Goal: Information Seeking & Learning: Find specific fact

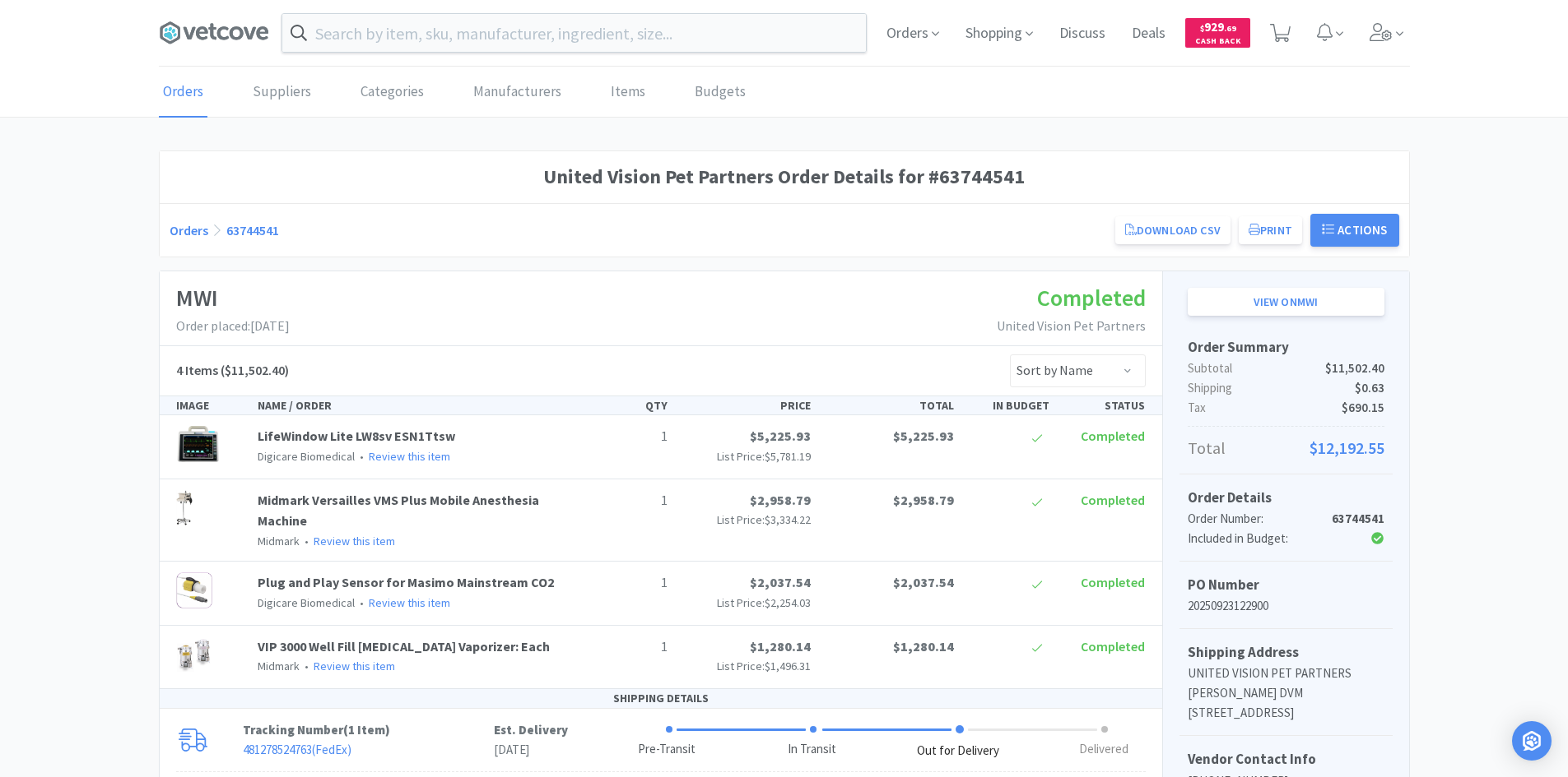
drag, startPoint x: 0, startPoint y: 0, endPoint x: 437, endPoint y: 146, distance: 460.7
click at [437, 146] on div "Orders Suppliers Categories Manufacturers Items Budgets United Vision Pet Partn…" at bounding box center [784, 572] width 1568 height 1010
click at [201, 32] on icon at bounding box center [214, 33] width 110 height 24
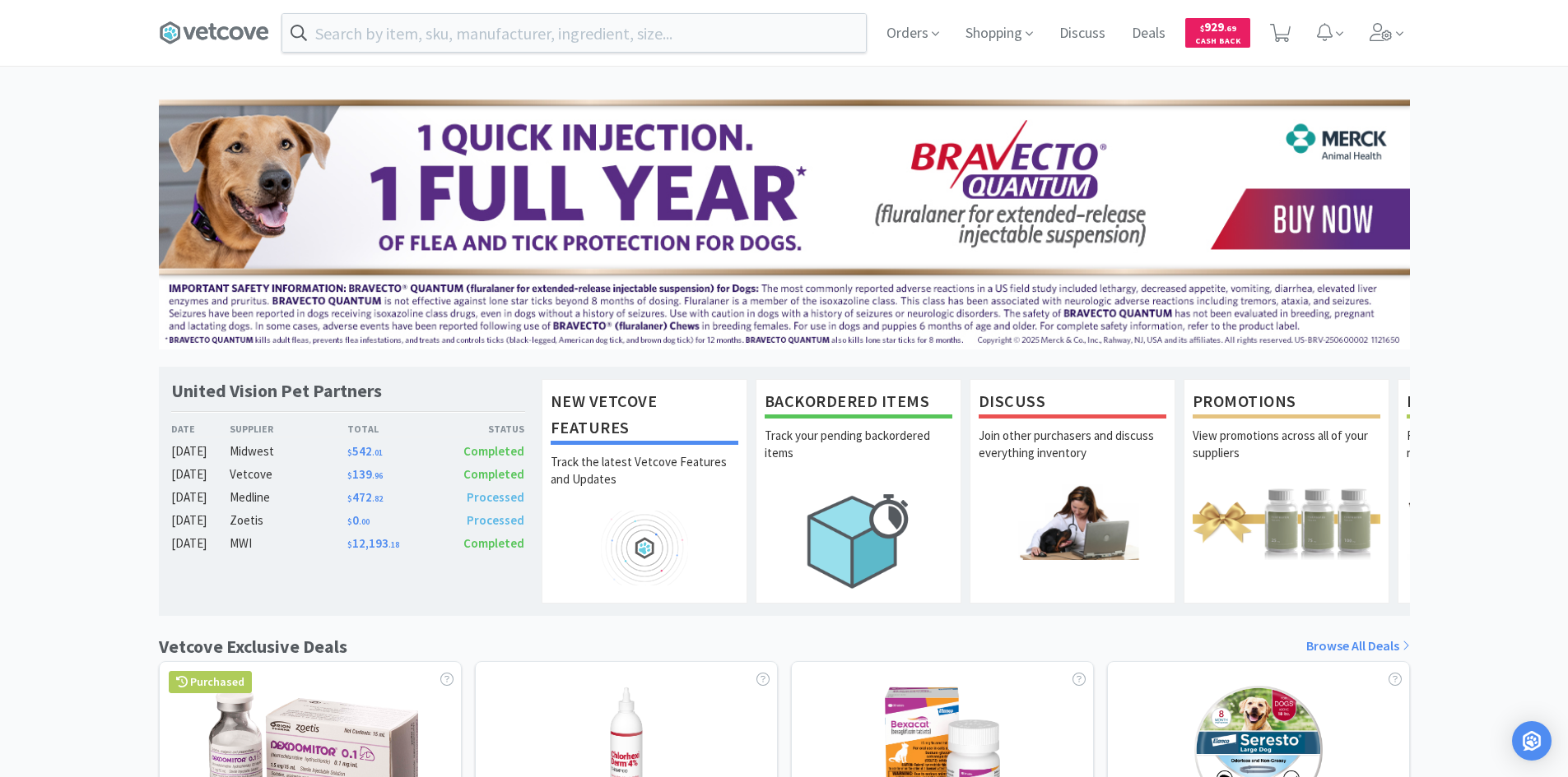
click at [8, 381] on div "United Vision Pet Partners Date Supplier Total Status [DATE] Midwest $ 542 . 01…" at bounding box center [784, 726] width 1568 height 1253
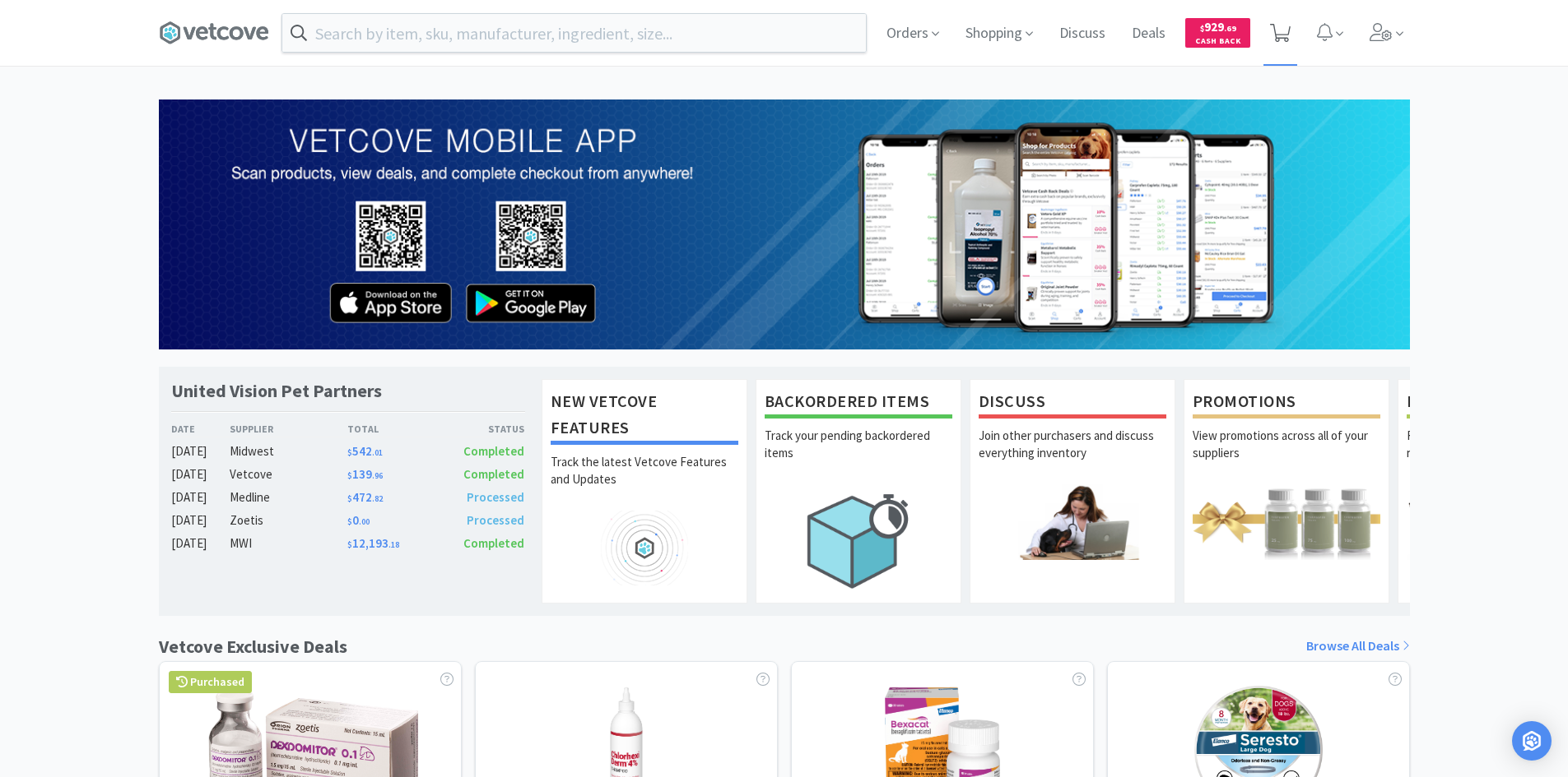
drag, startPoint x: 1281, startPoint y: 24, endPoint x: 1283, endPoint y: 35, distance: 11.2
click at [1281, 24] on icon at bounding box center [1280, 33] width 21 height 18
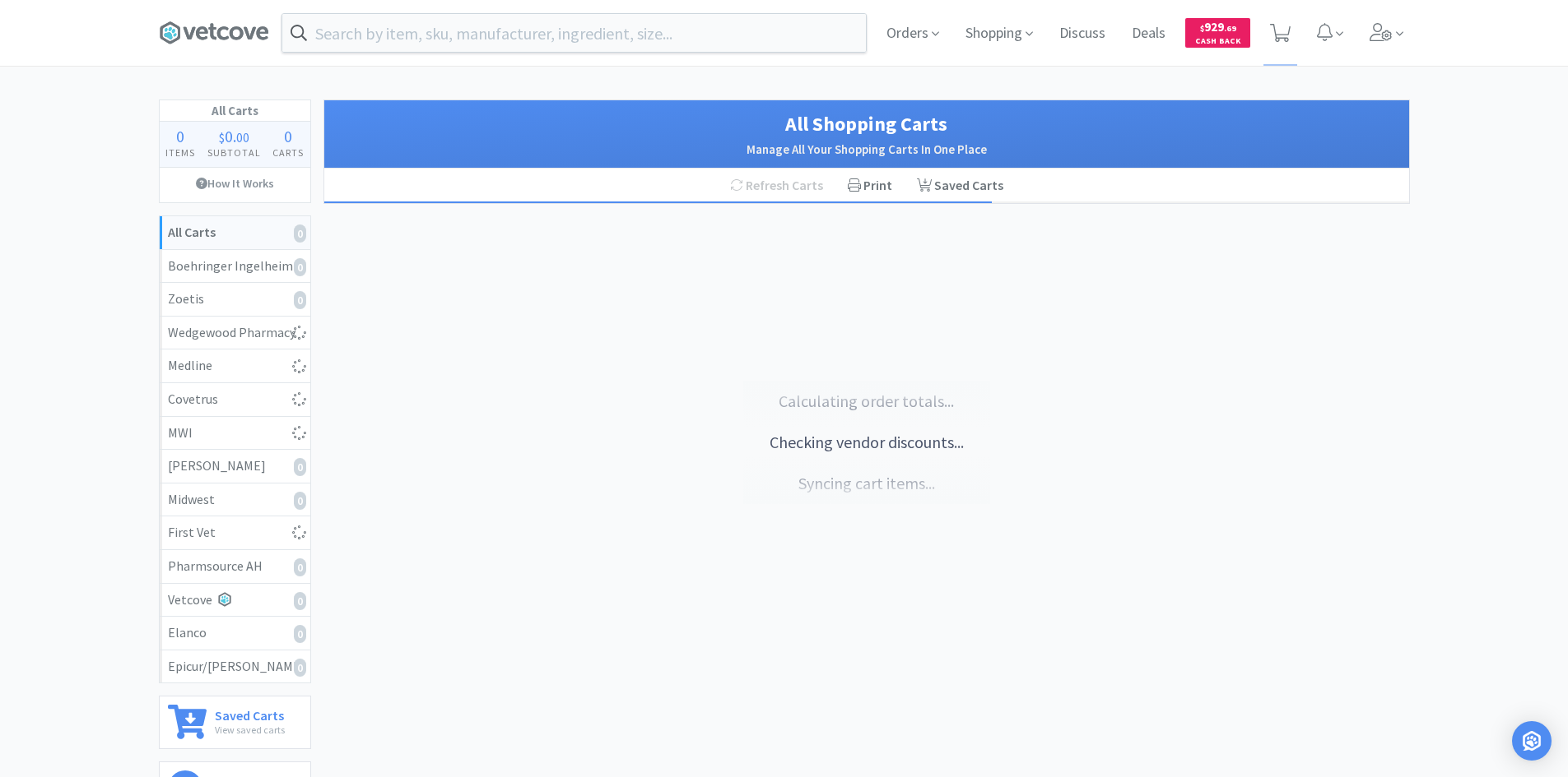
select select "1"
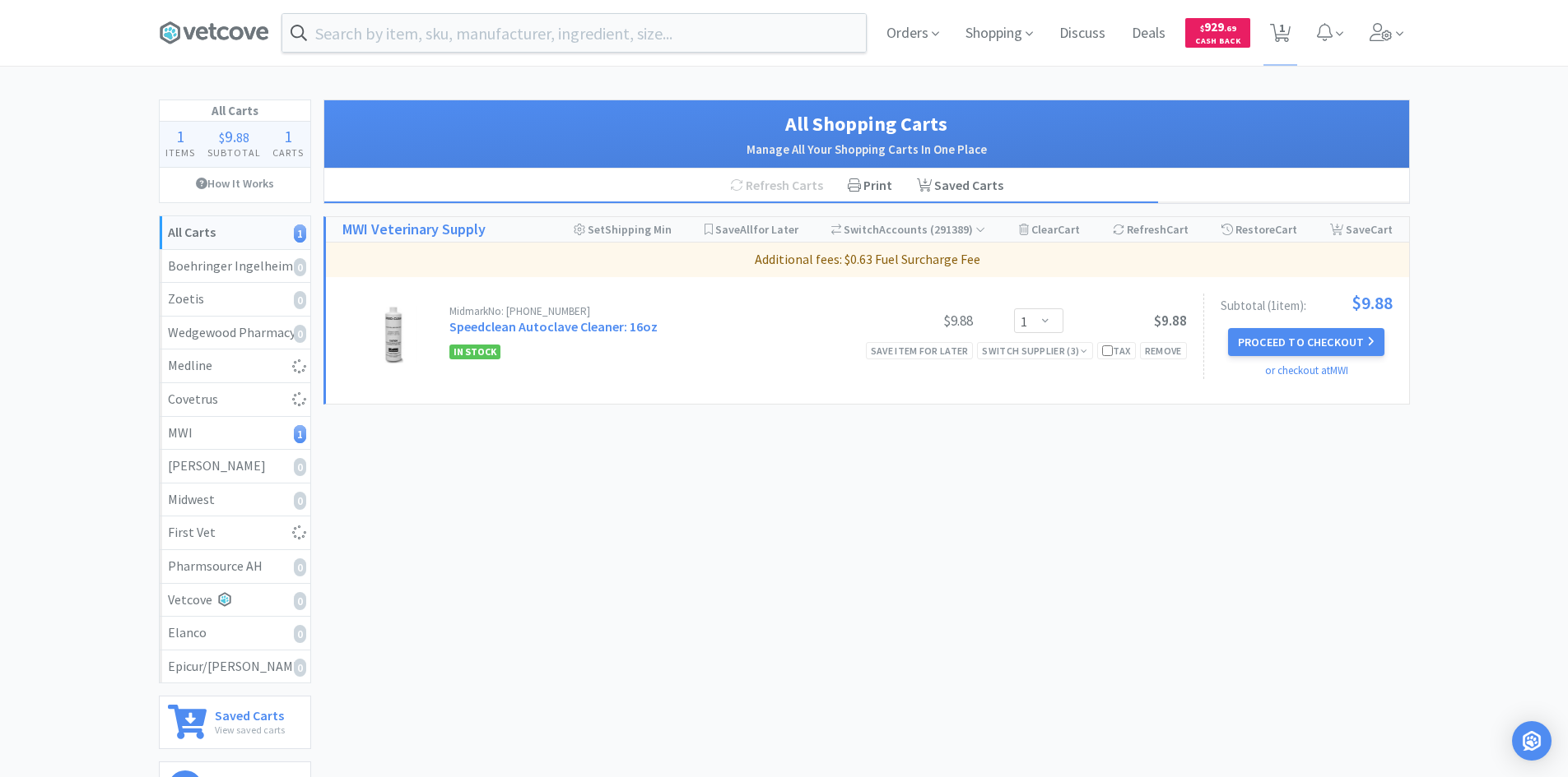
select select "1"
select select "6"
select select "1"
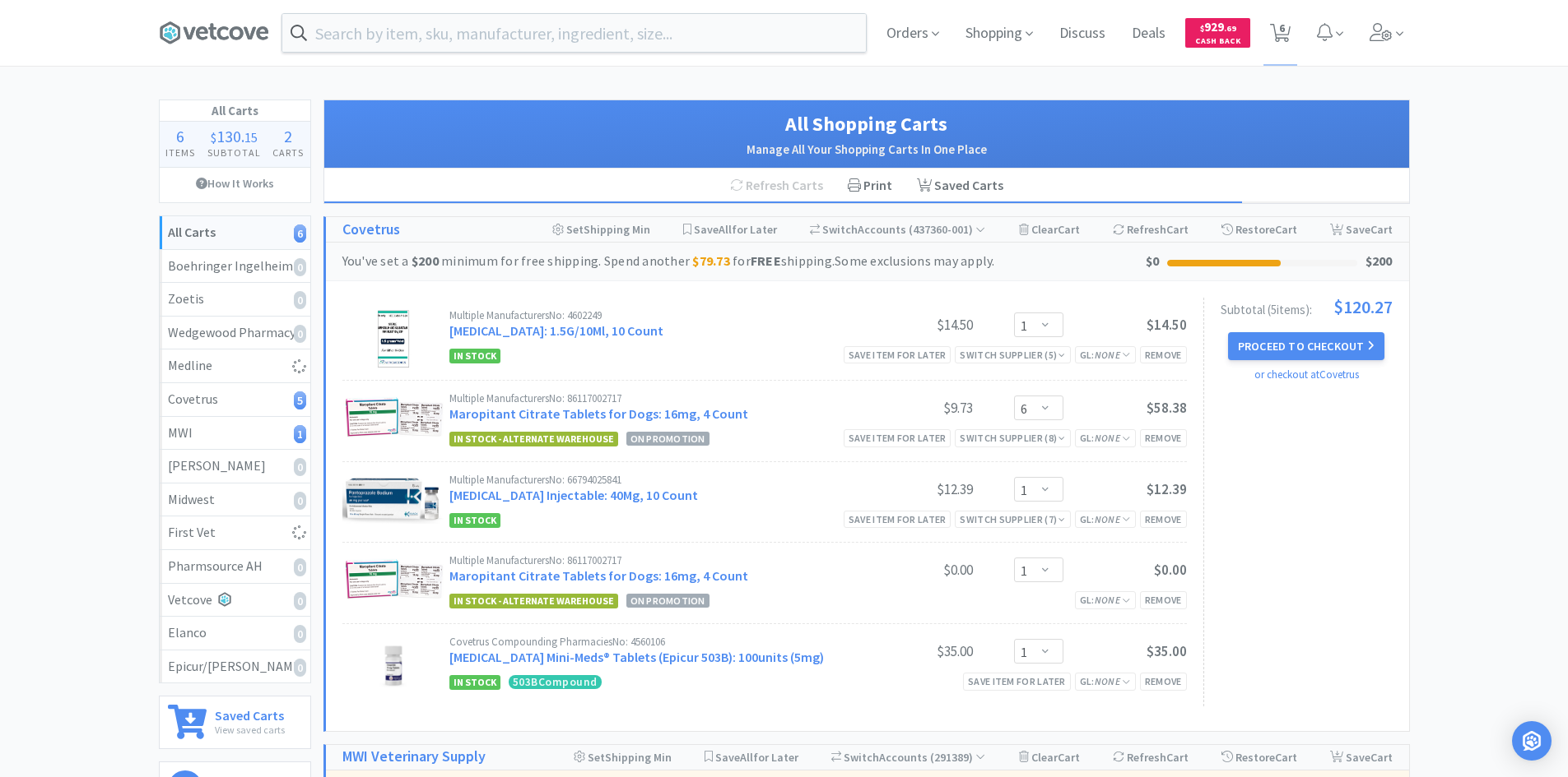
select select "2"
select select "10"
click at [97, 80] on div "Orders Shopping Discuss Discuss Deals Deals $ 929 . 69 Cash Back 8 8 All Carts …" at bounding box center [784, 677] width 1568 height 1355
click at [161, 26] on icon at bounding box center [214, 33] width 110 height 24
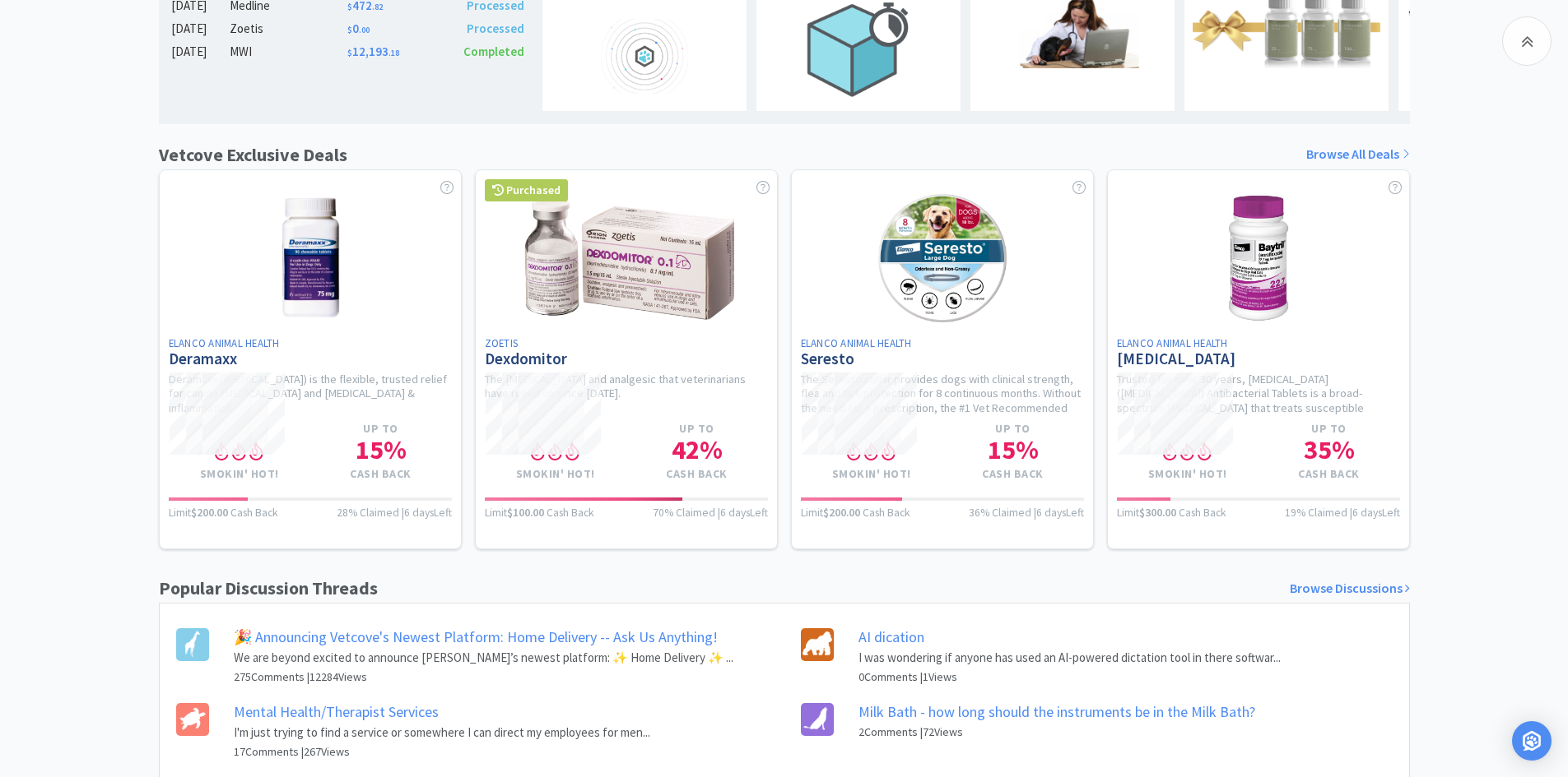
scroll to position [493, 0]
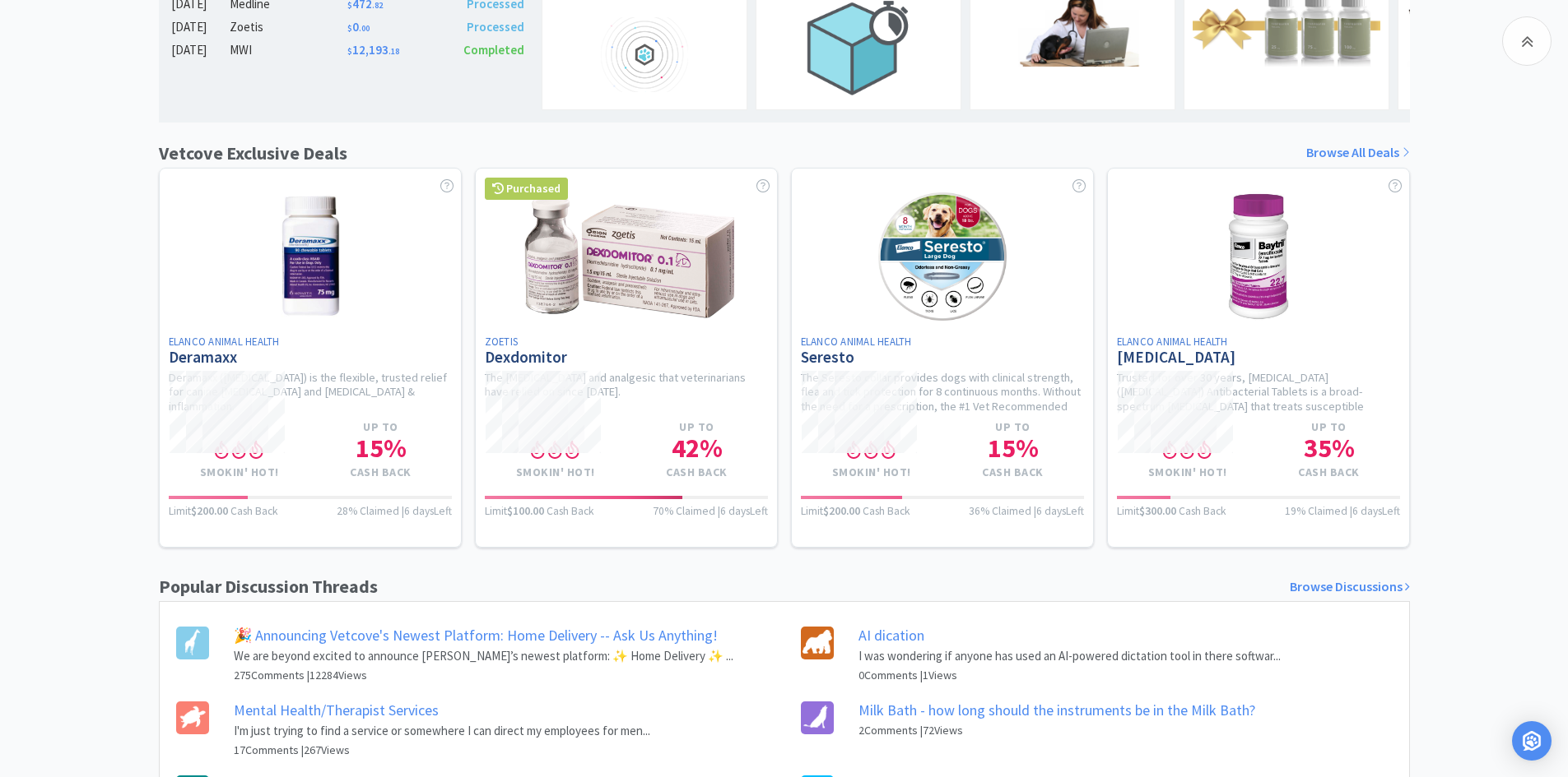
click at [1374, 163] on link "Browse All Deals" at bounding box center [1357, 153] width 104 height 21
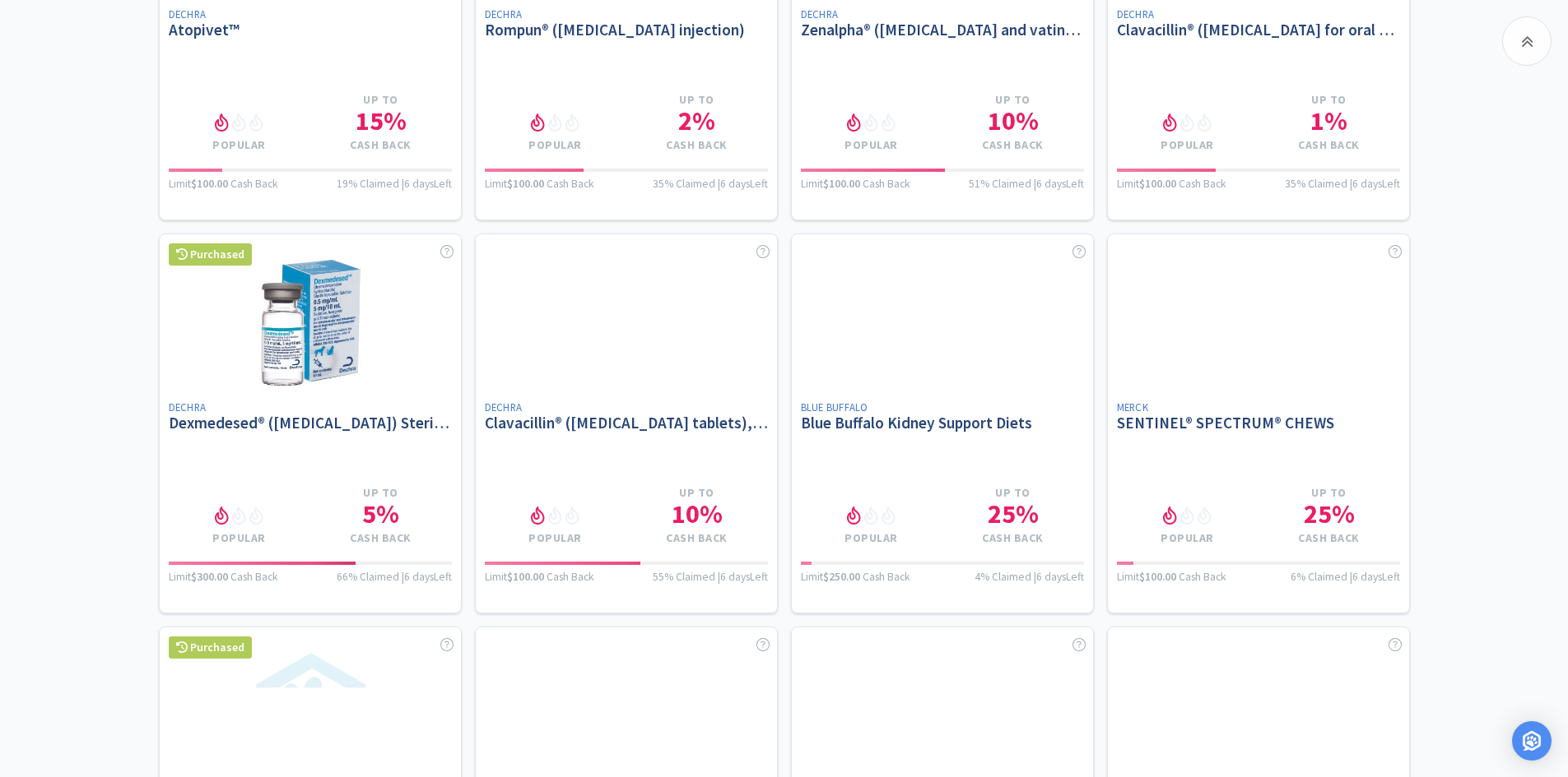
scroll to position [8471, 0]
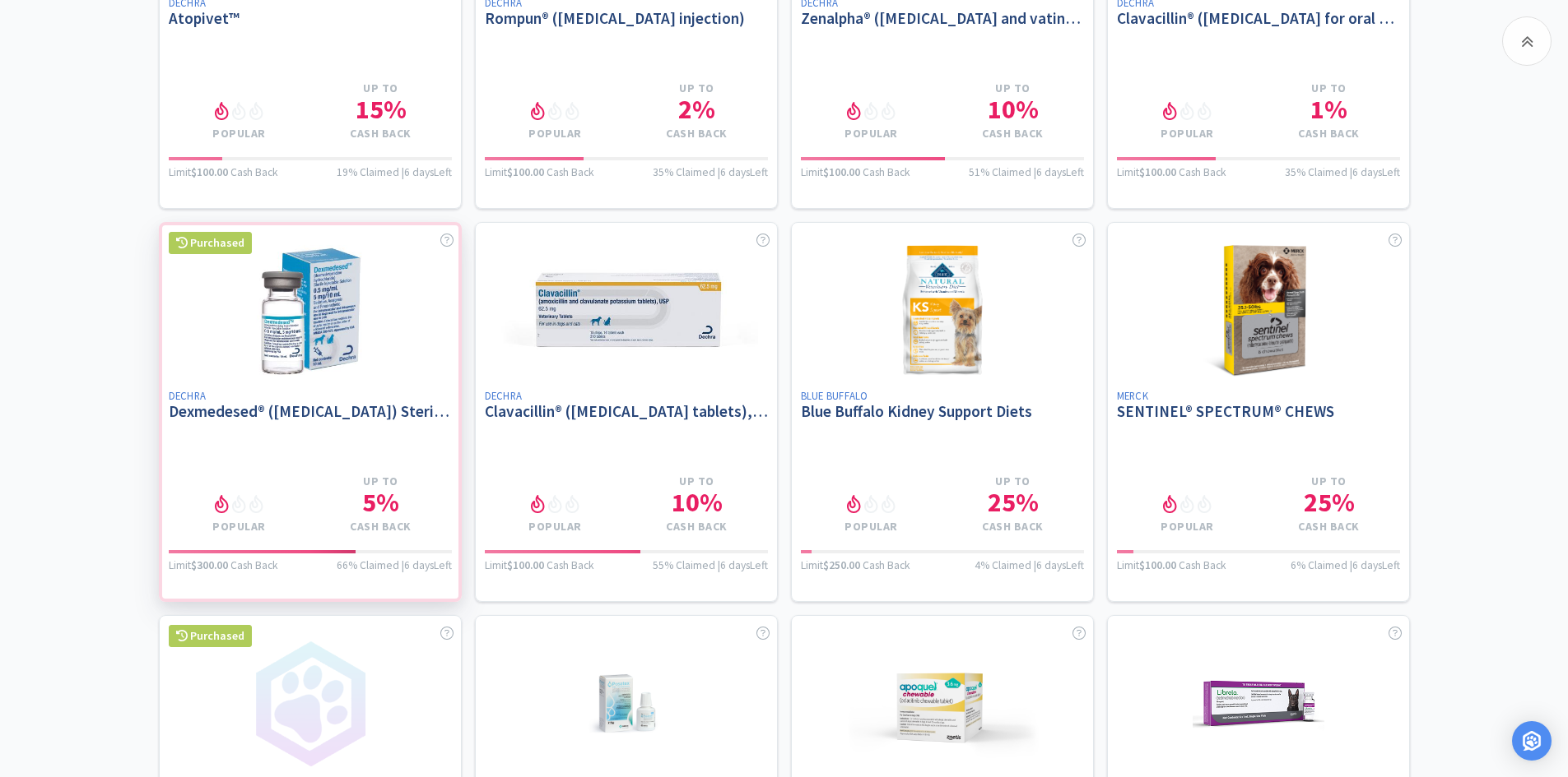
click at [344, 344] on div at bounding box center [310, 411] width 302 height 380
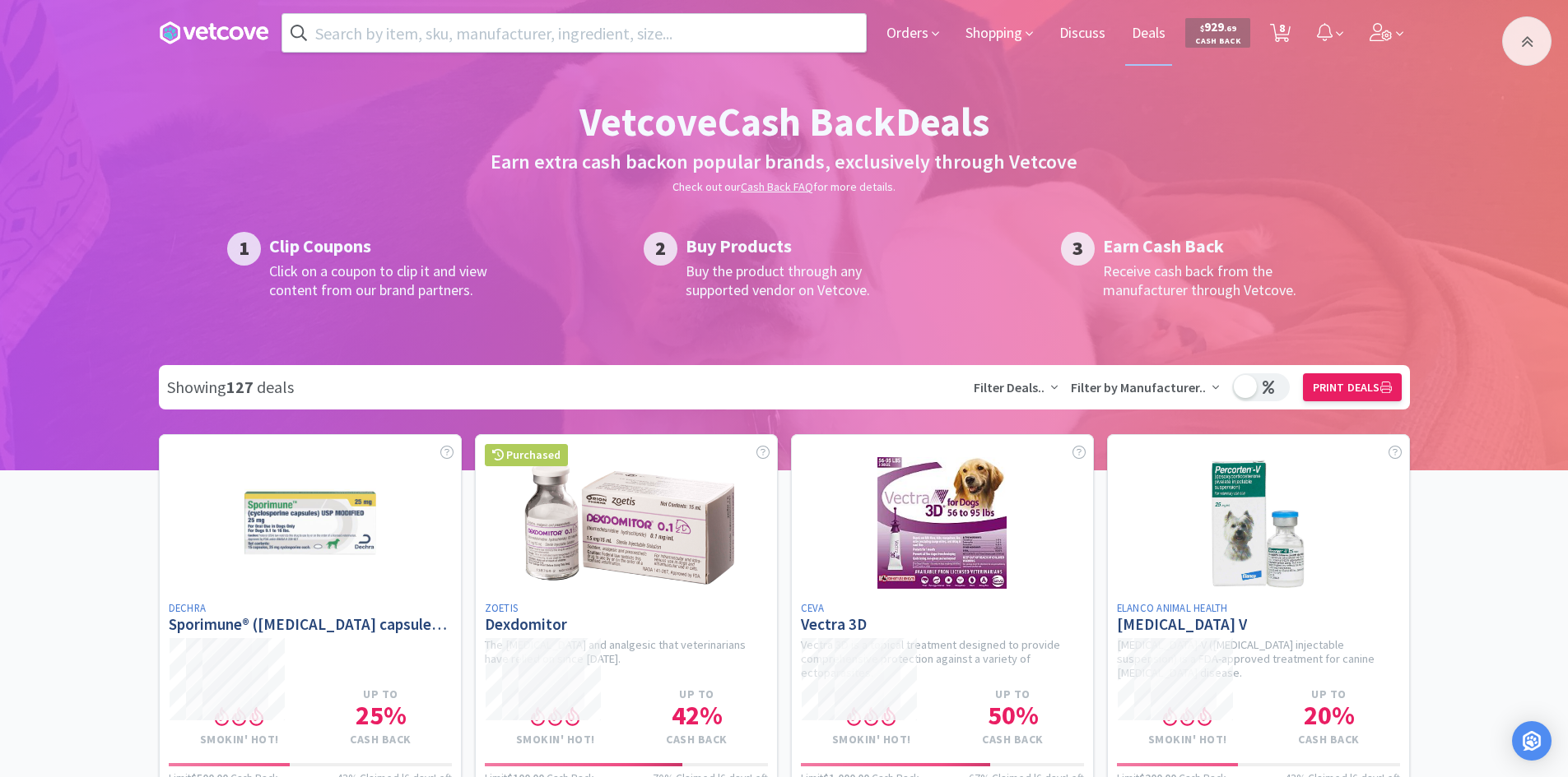
select select "1"
select select "6"
select select "1"
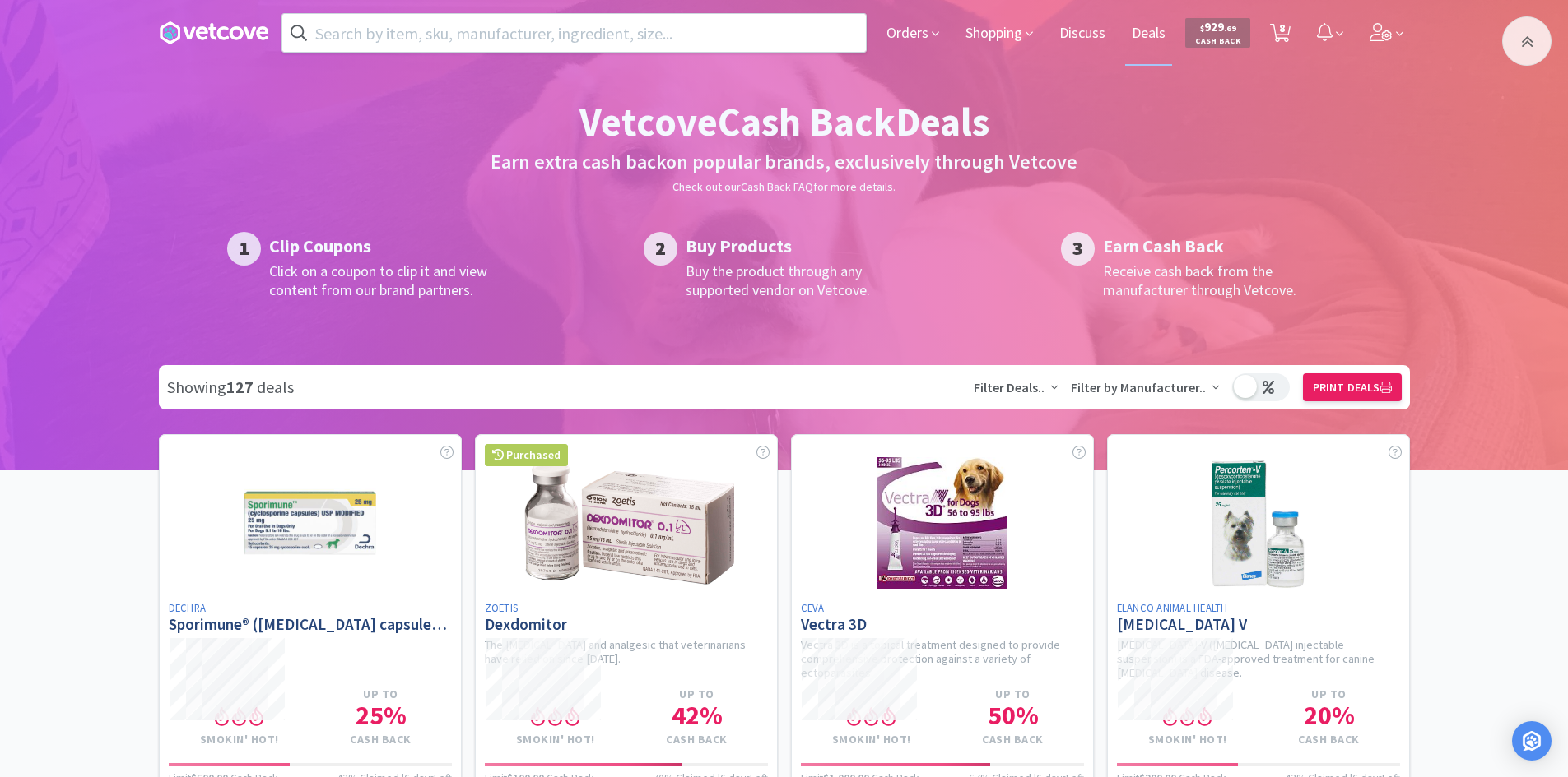
select select "2"
select select "10"
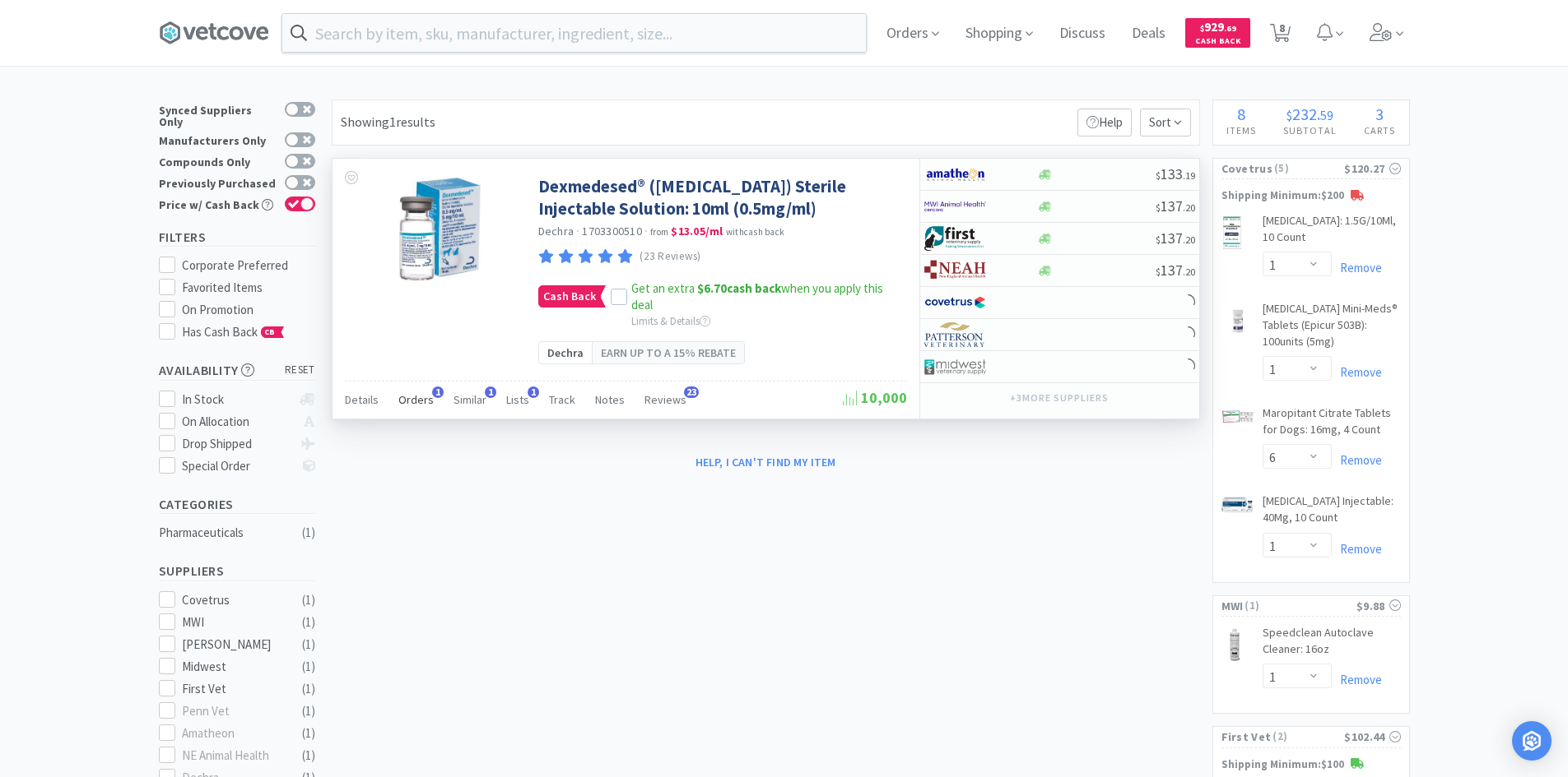
click at [408, 407] on span "Orders" at bounding box center [416, 400] width 35 height 15
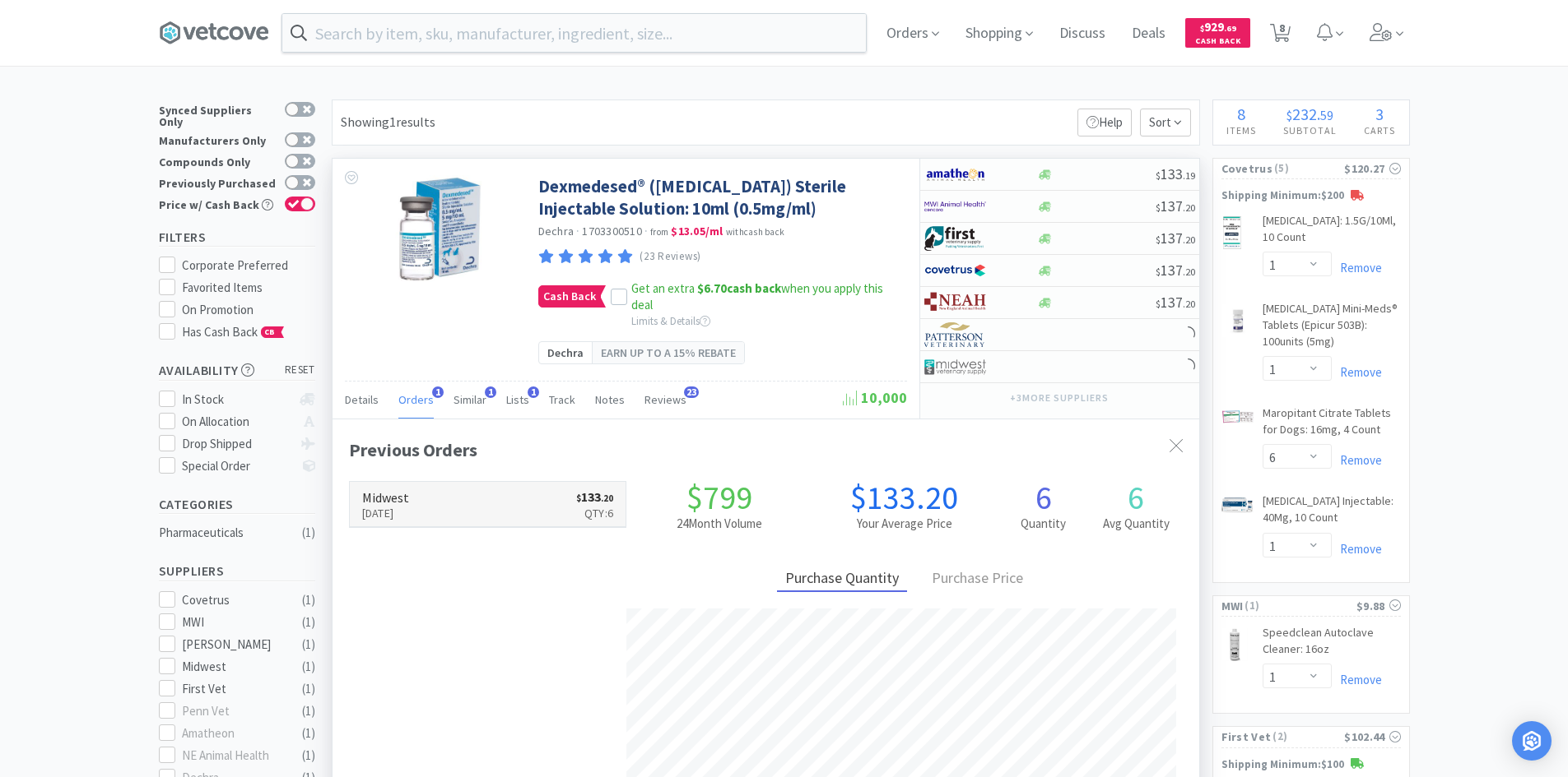
scroll to position [426, 866]
click at [446, 310] on div "Dexmedesed® ([MEDICAL_DATA]) Sterile Injectable Solution: 10ml (0.5mg/ml) Dechr…" at bounding box center [625, 270] width 587 height 222
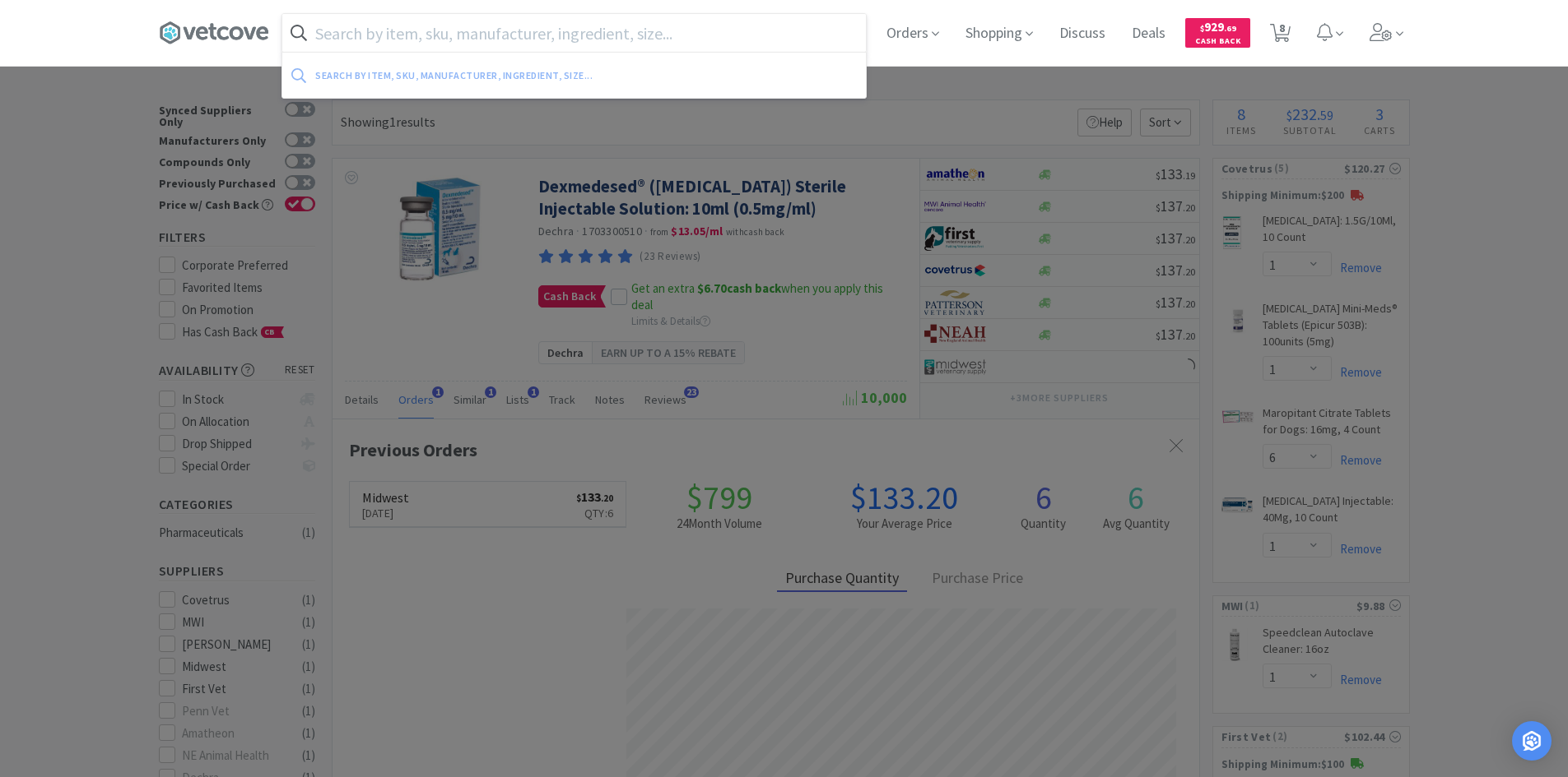
click at [522, 28] on input "text" at bounding box center [573, 33] width 583 height 38
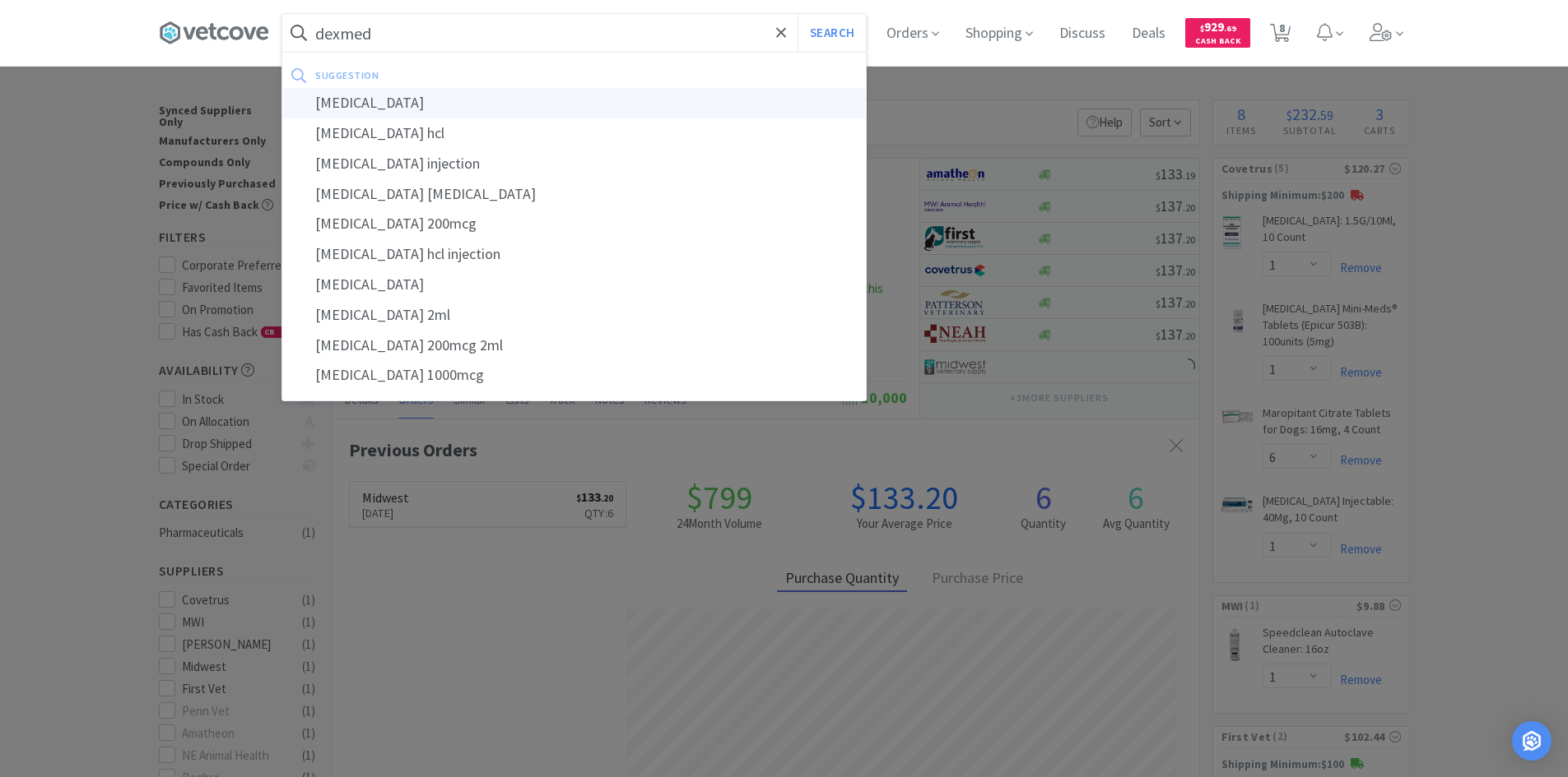
type input "[MEDICAL_DATA]"
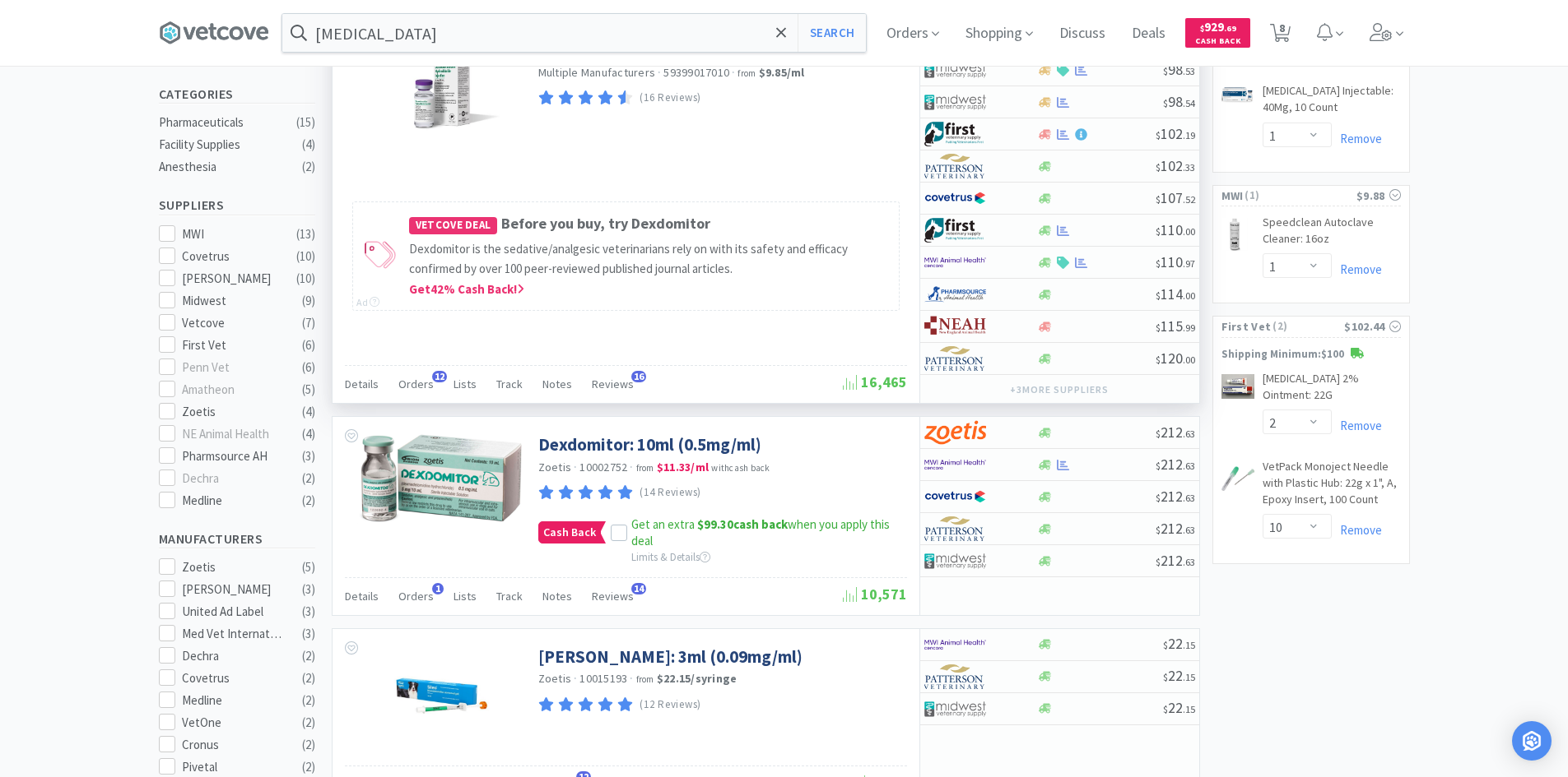
scroll to position [411, 0]
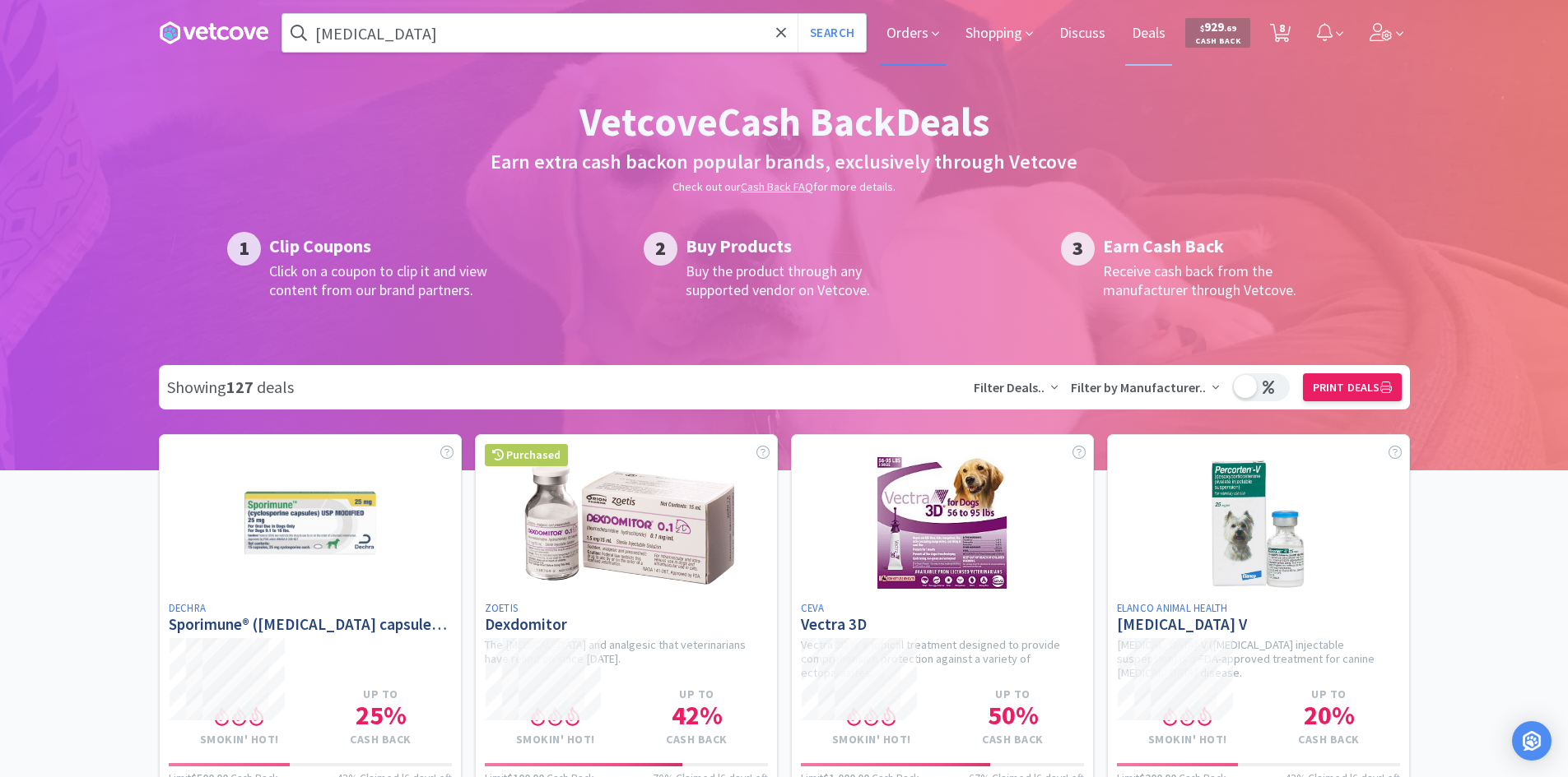
click at [928, 36] on span "Orders" at bounding box center [913, 33] width 66 height 66
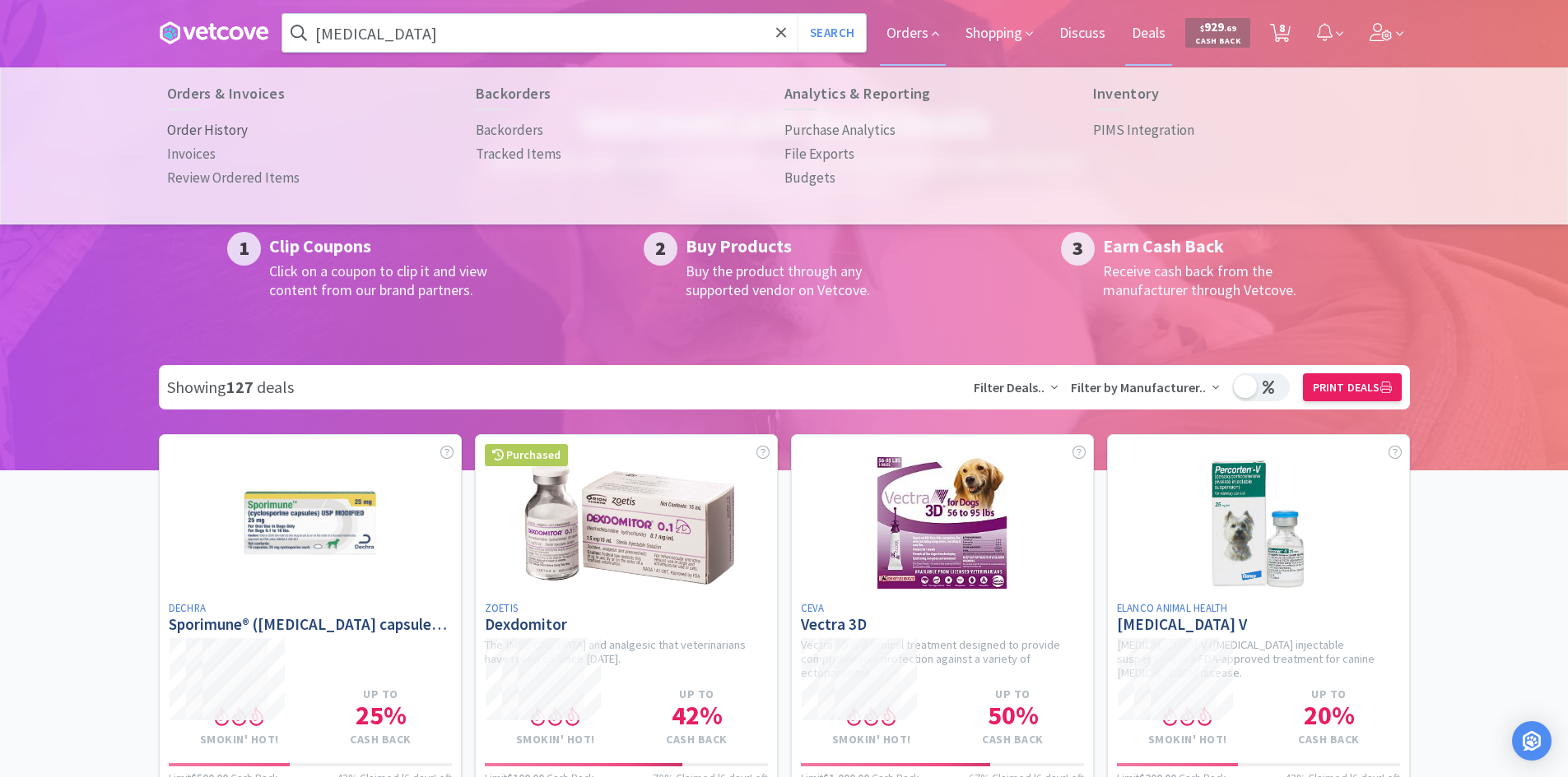
click at [213, 123] on p "Order History" at bounding box center [207, 131] width 80 height 22
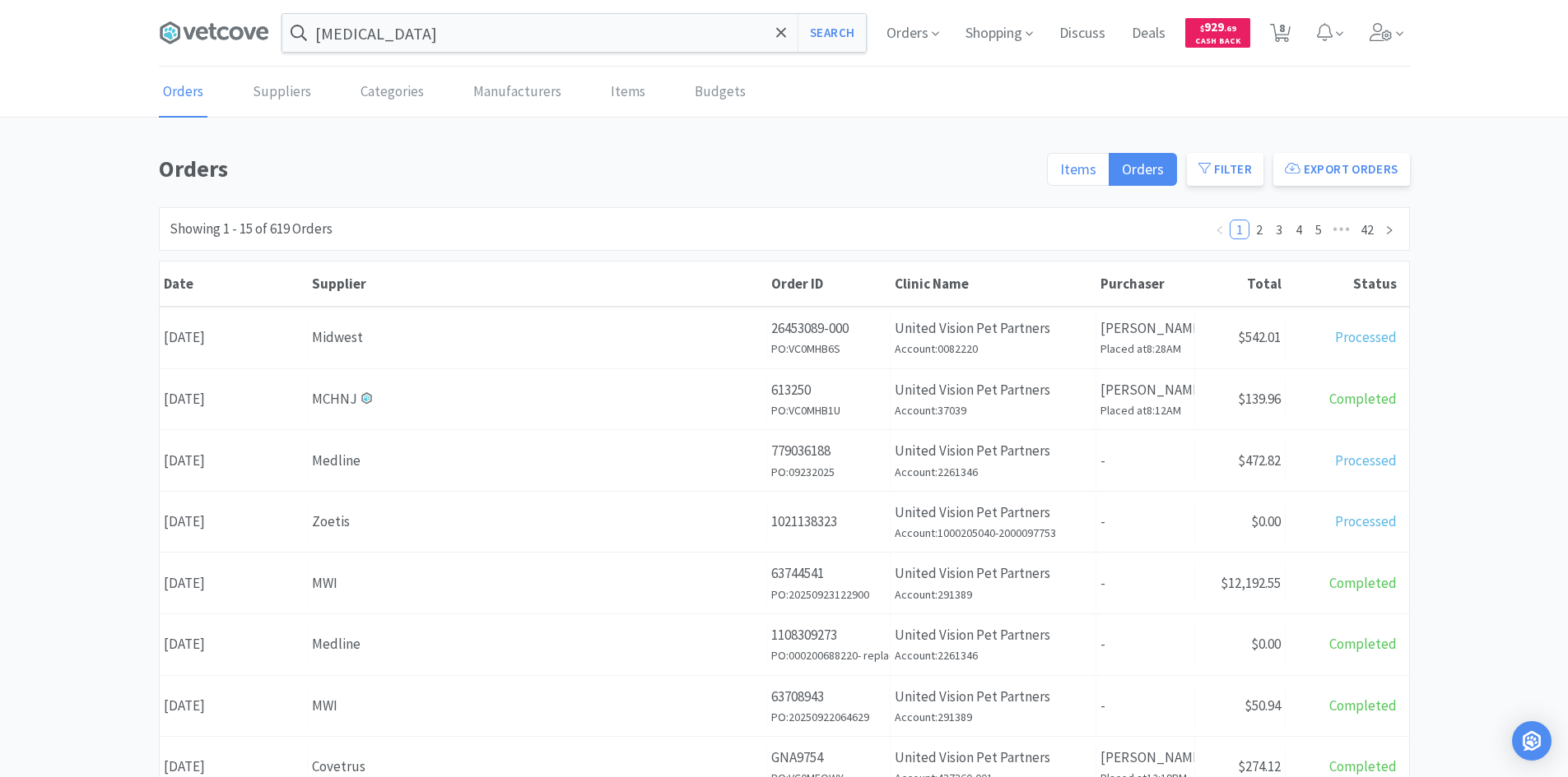
click at [1095, 161] on span "Items" at bounding box center [1078, 169] width 36 height 19
click at [1060, 174] on input "Items" at bounding box center [1060, 174] width 0 height 0
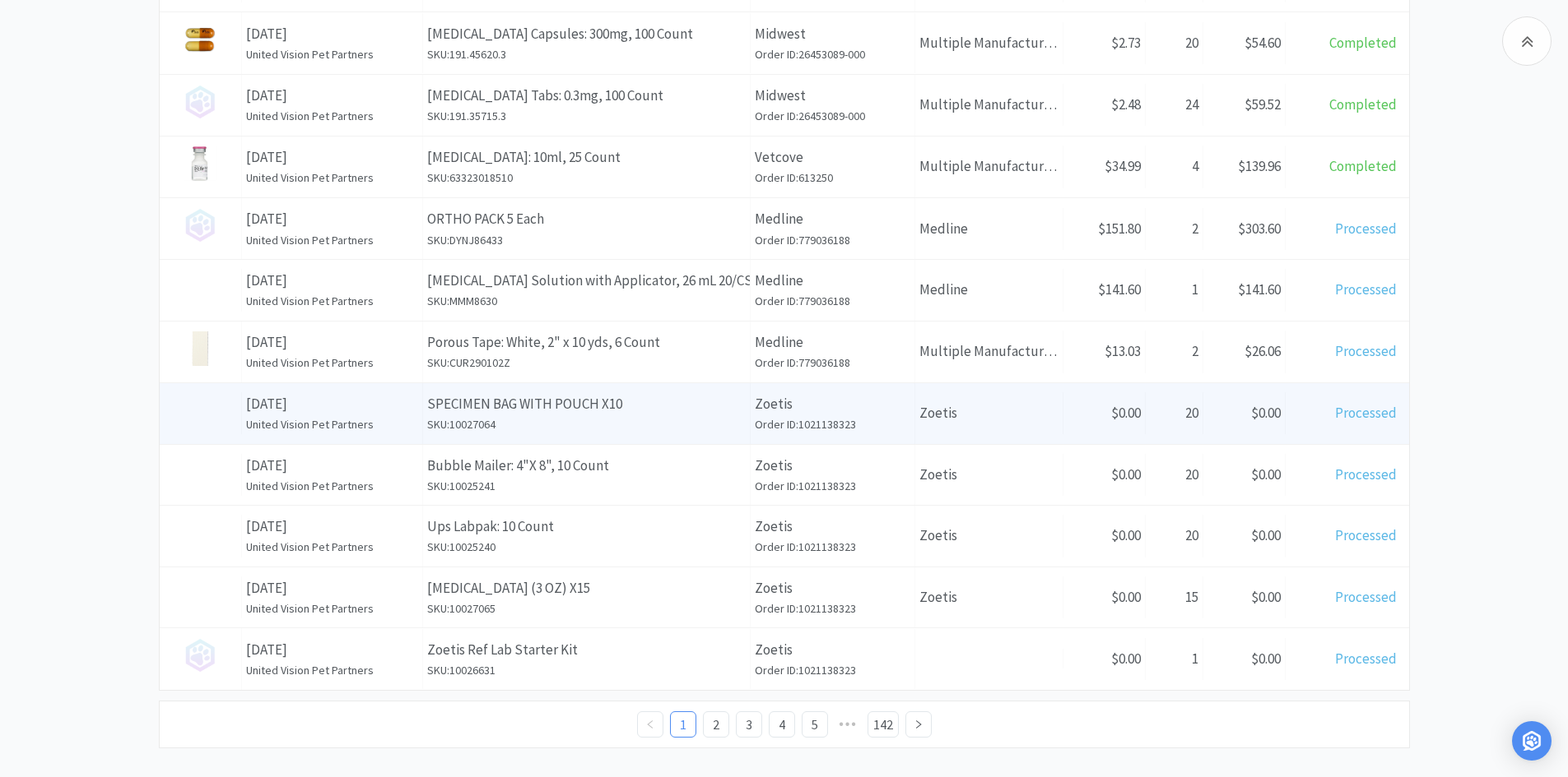
scroll to position [565, 0]
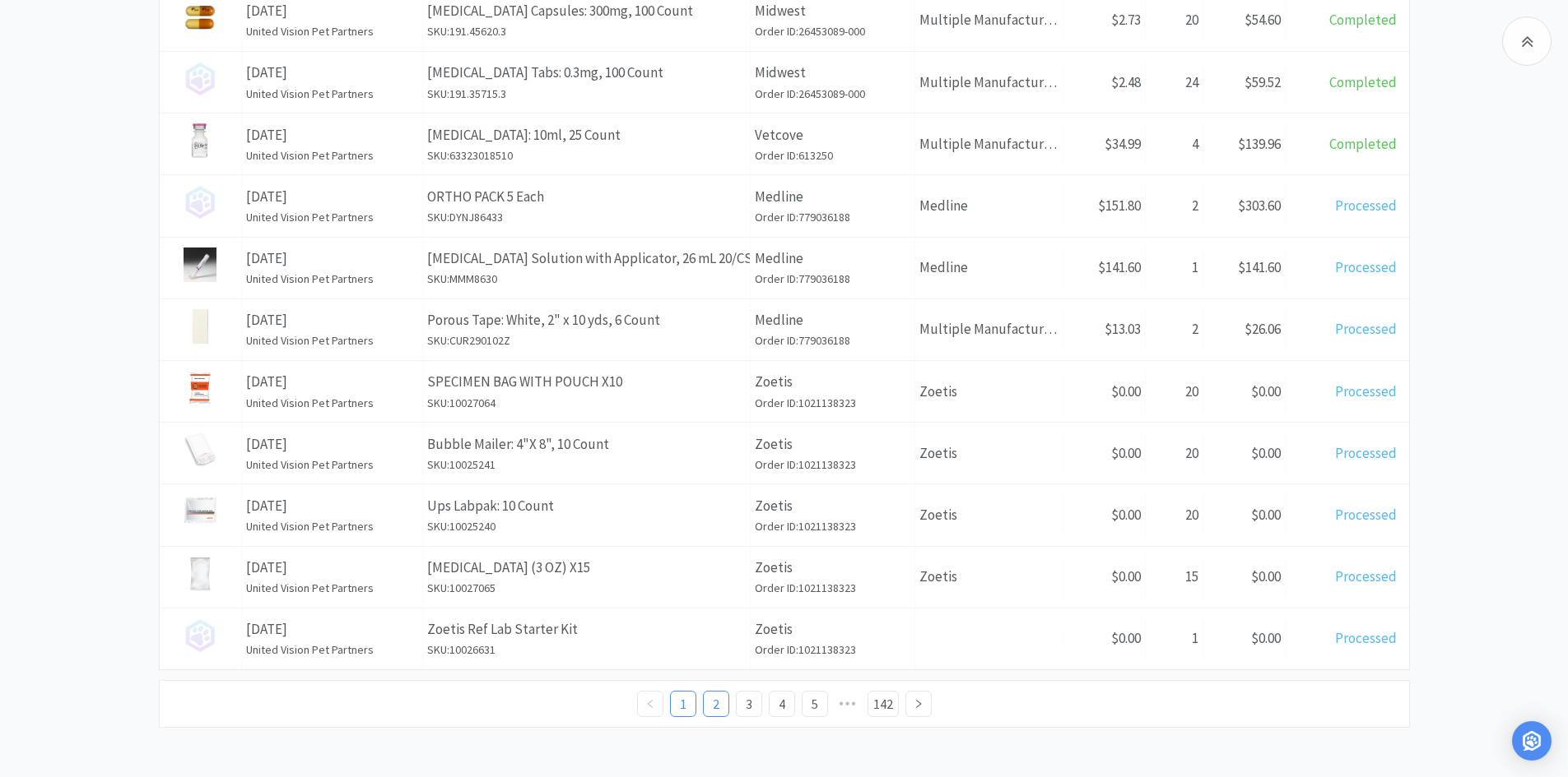
click at [710, 701] on link "2" at bounding box center [716, 704] width 24 height 24
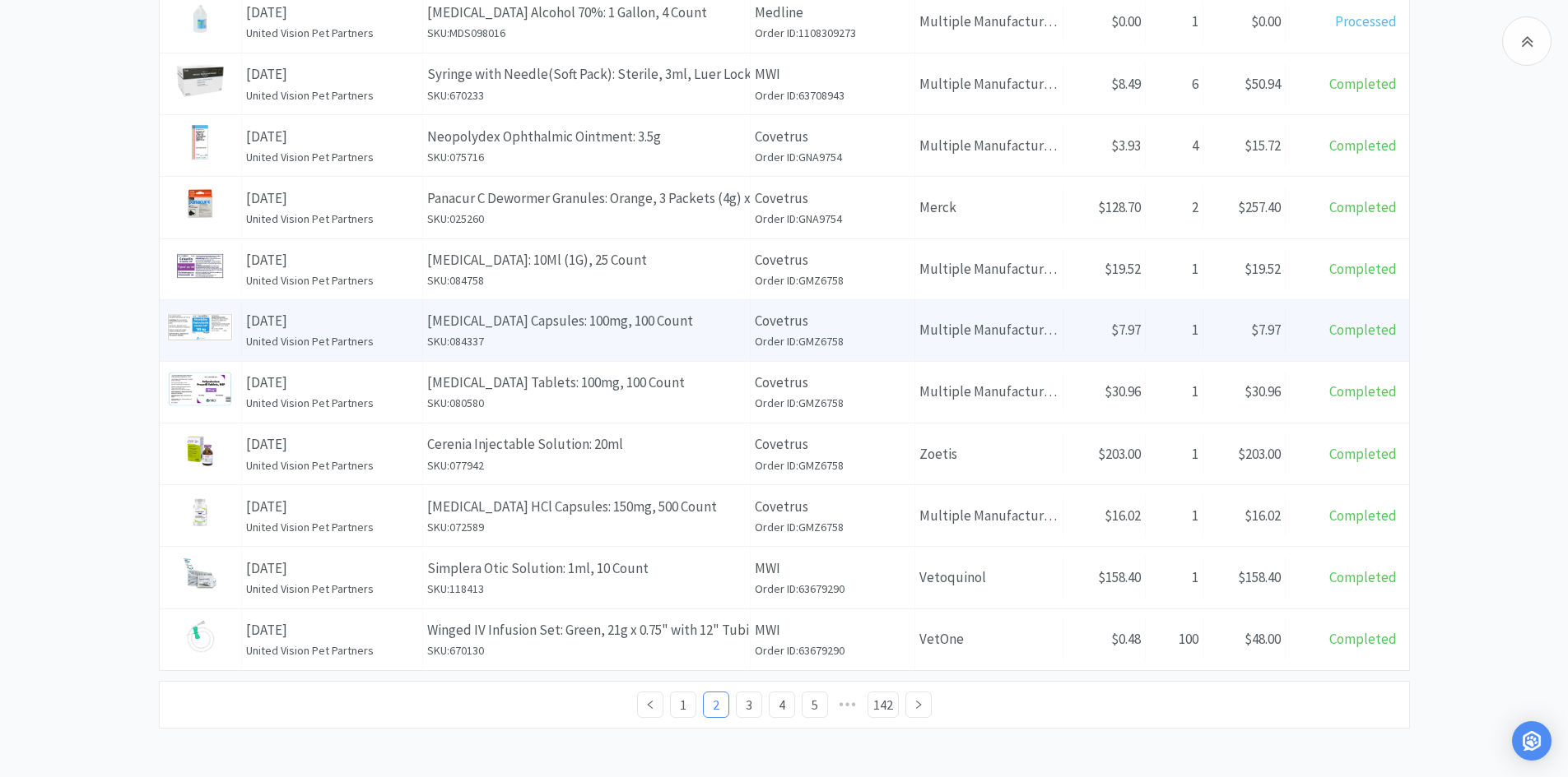
scroll to position [564, 0]
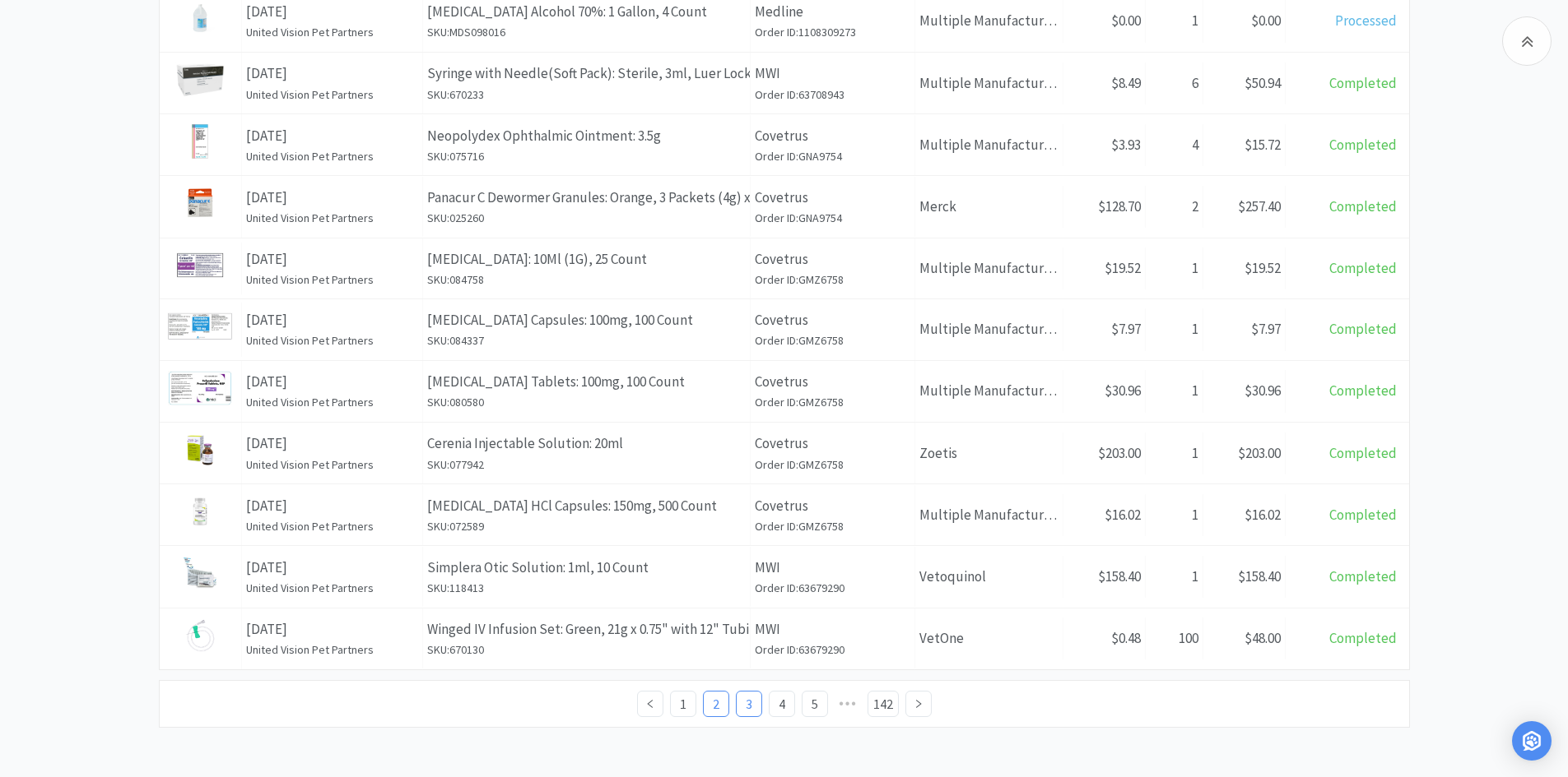
click at [756, 706] on link "3" at bounding box center [749, 704] width 24 height 24
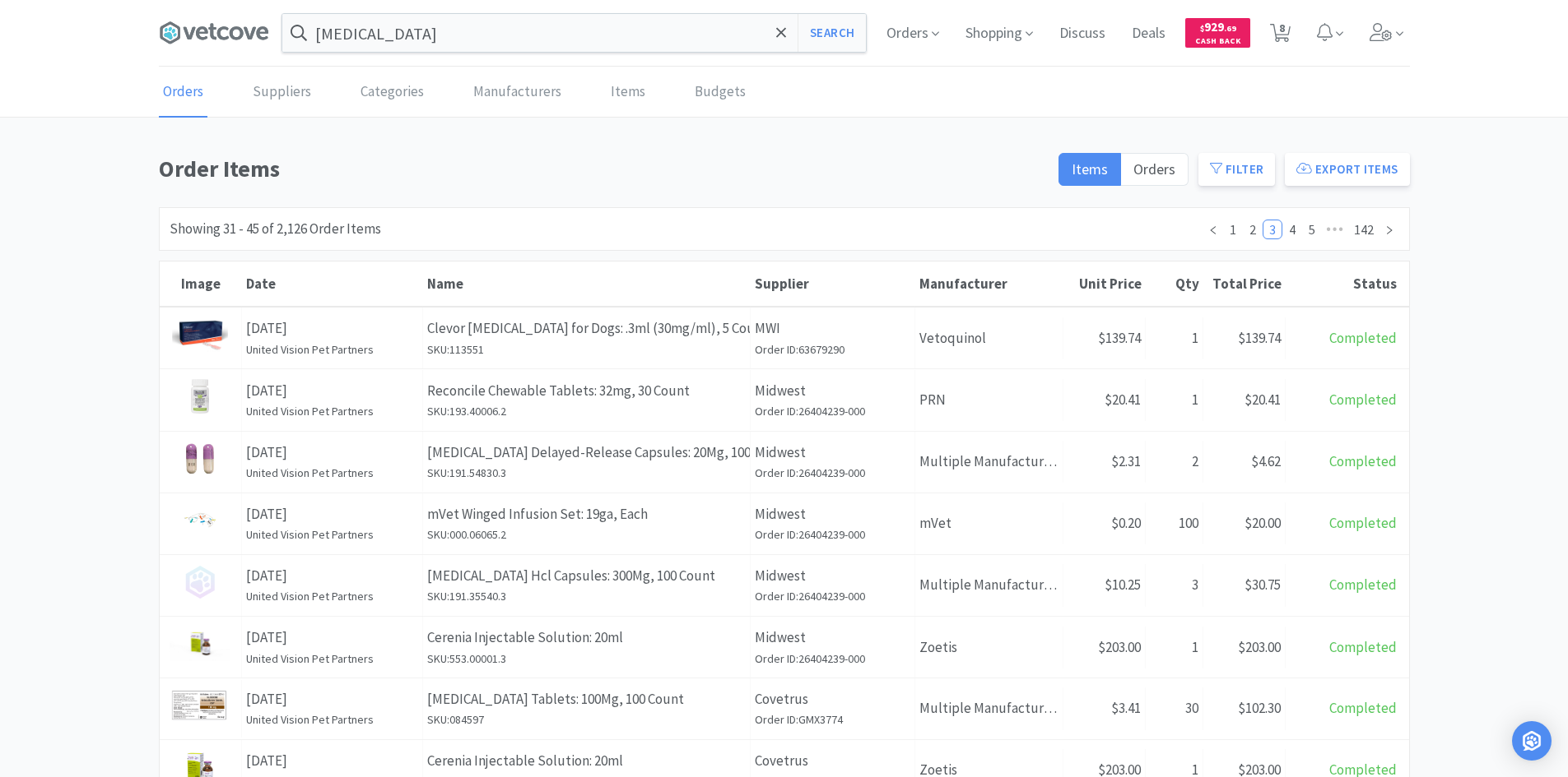
click at [1241, 167] on button "Filter" at bounding box center [1237, 169] width 77 height 33
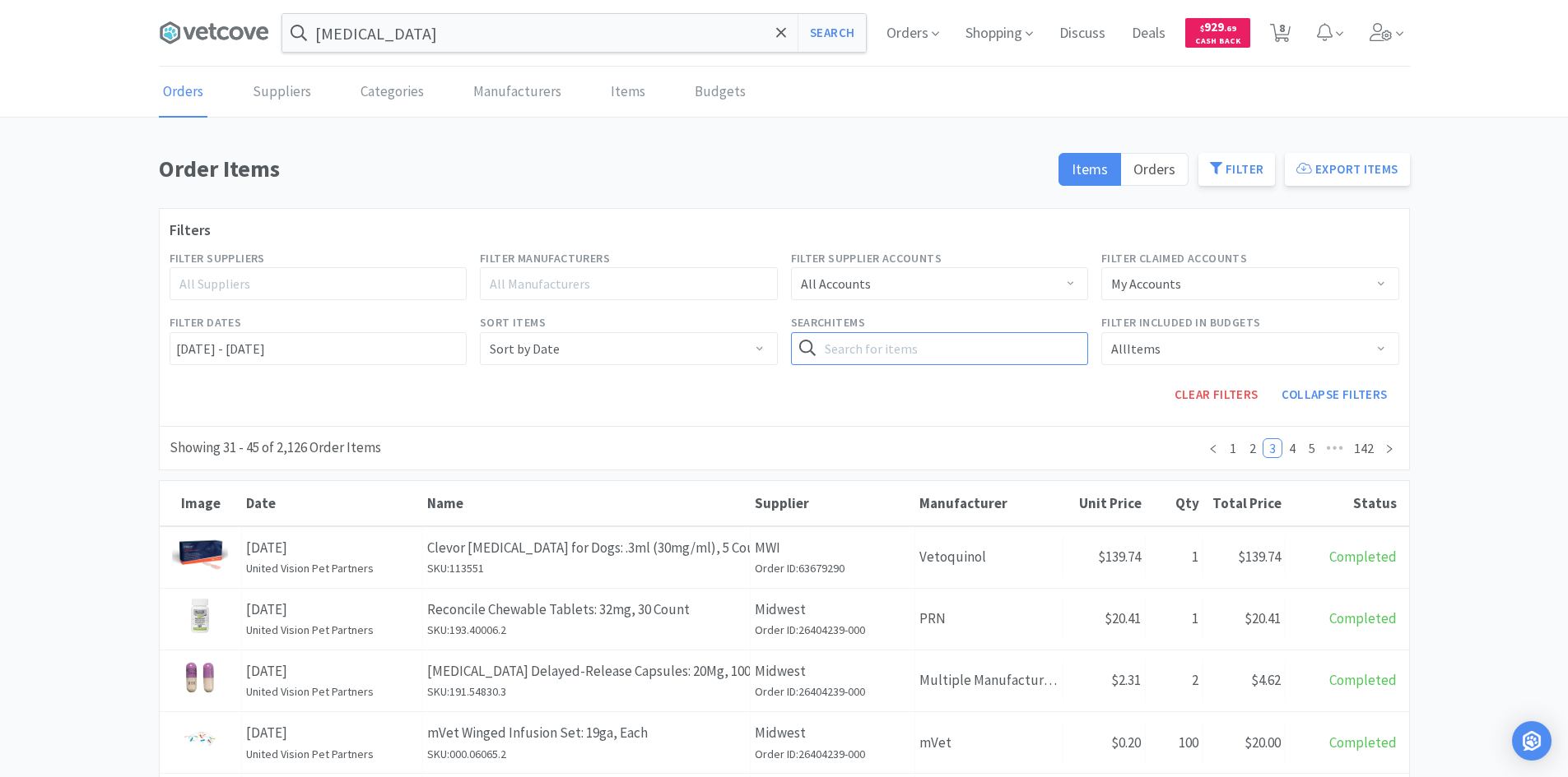
click at [872, 345] on input "text" at bounding box center [939, 348] width 298 height 33
type input "dram"
click at [1020, 332] on button "Search" at bounding box center [1054, 348] width 67 height 33
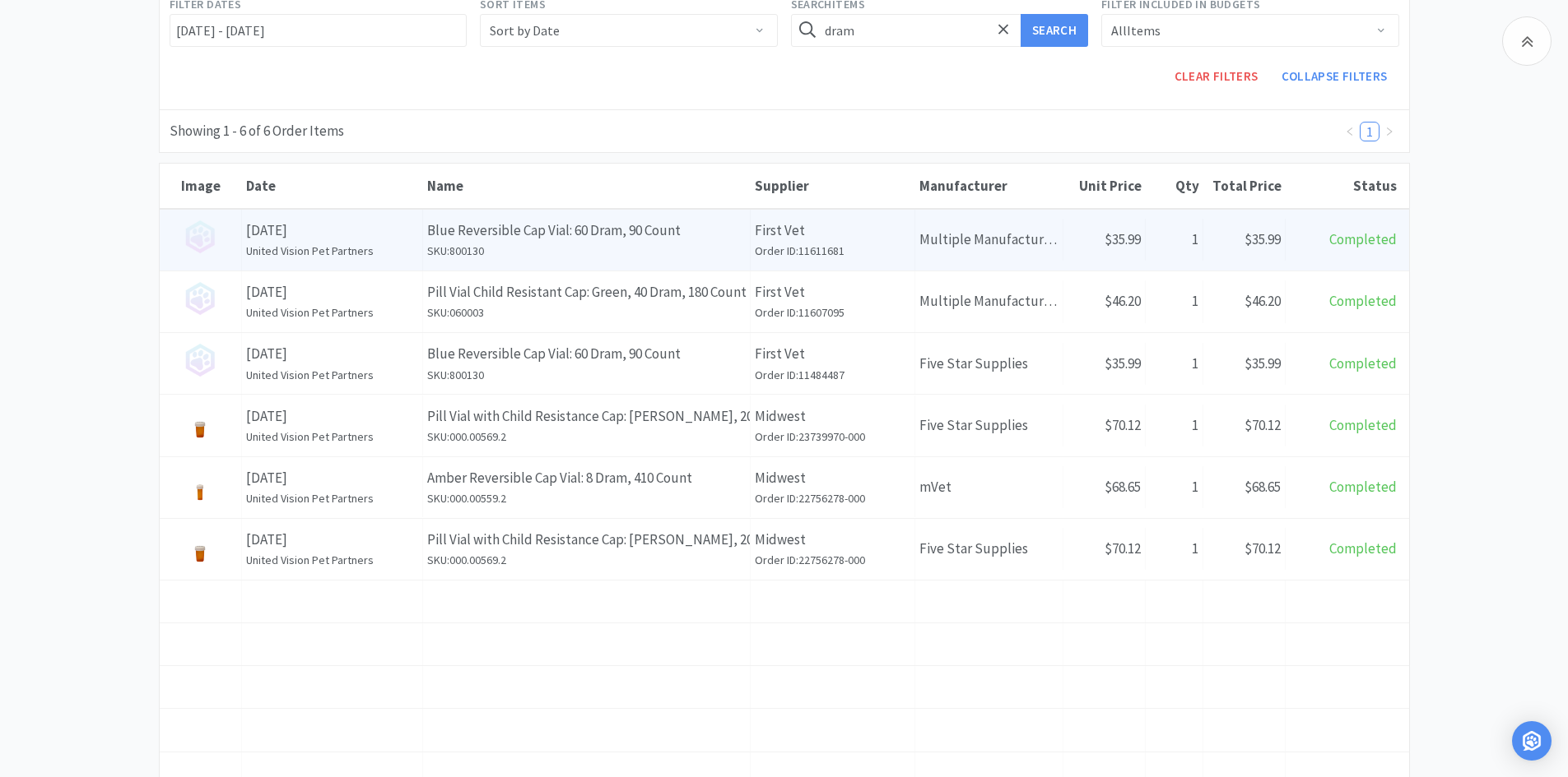
scroll to position [329, 0]
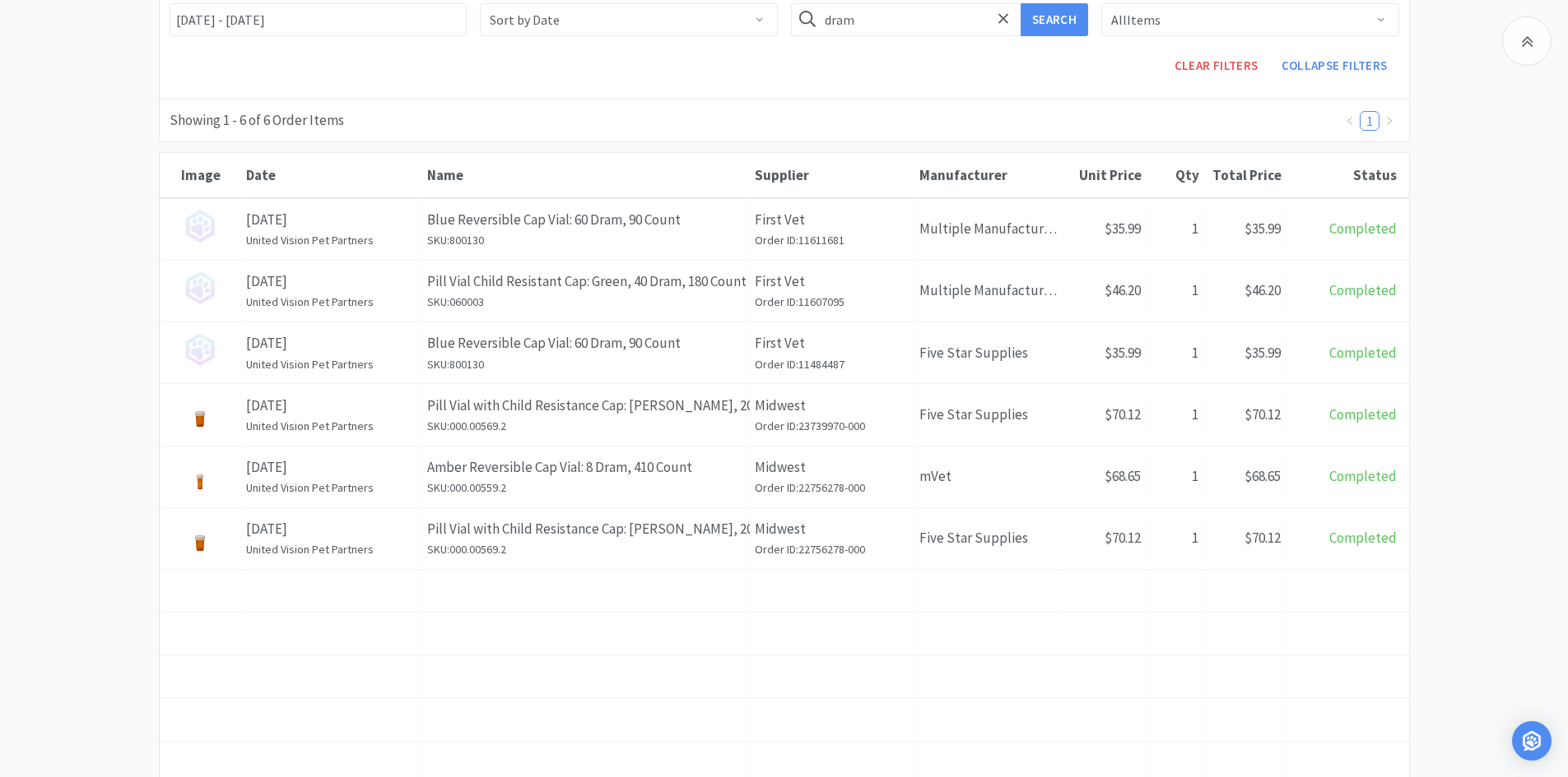
click at [848, 105] on div "Showing 1 - 6 of 6 Order Items 1" at bounding box center [784, 120] width 1251 height 44
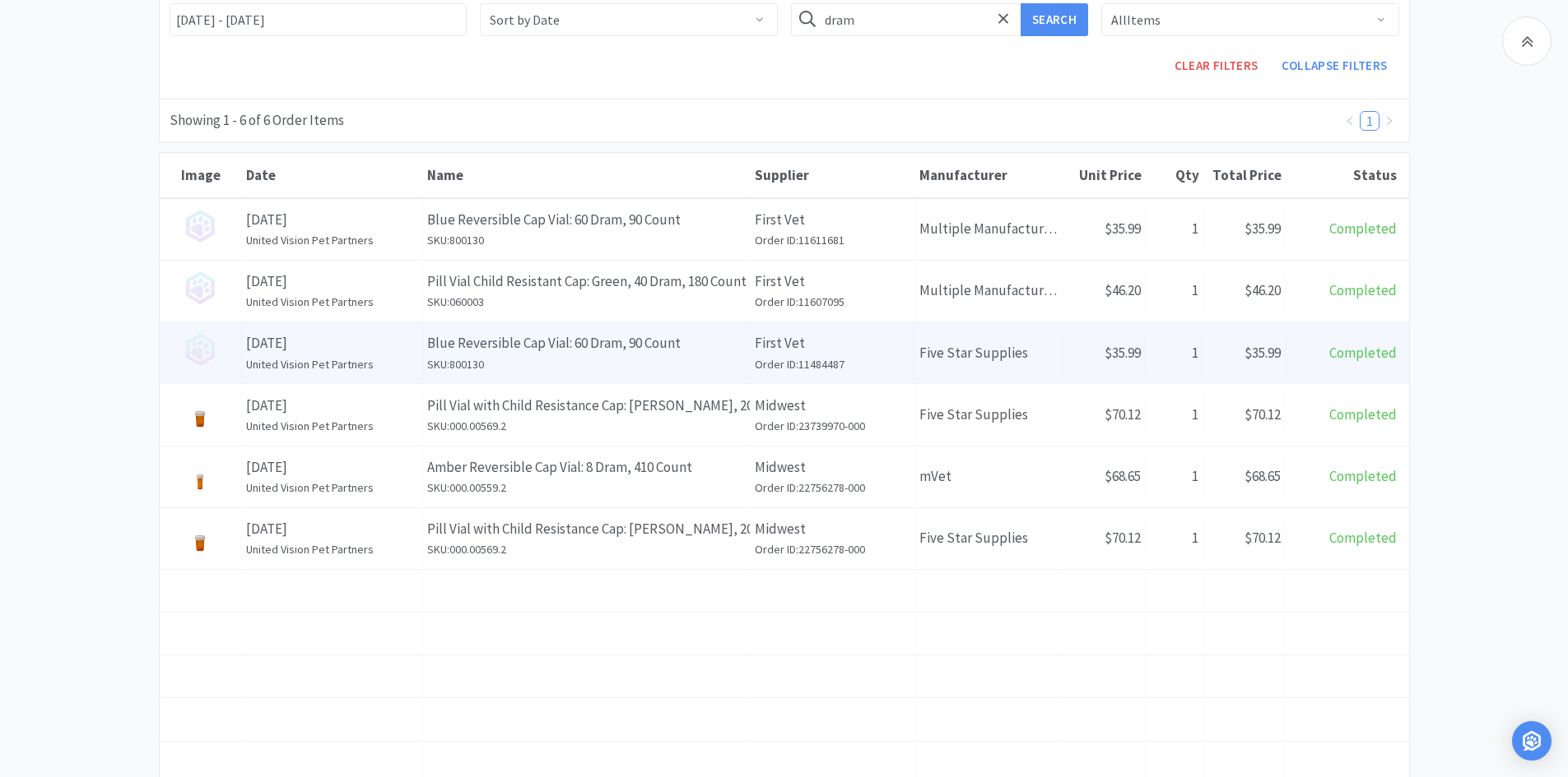
click at [693, 332] on p "Blue Reversible Cap Vial: 60 Dram, 90 Count" at bounding box center [586, 343] width 318 height 22
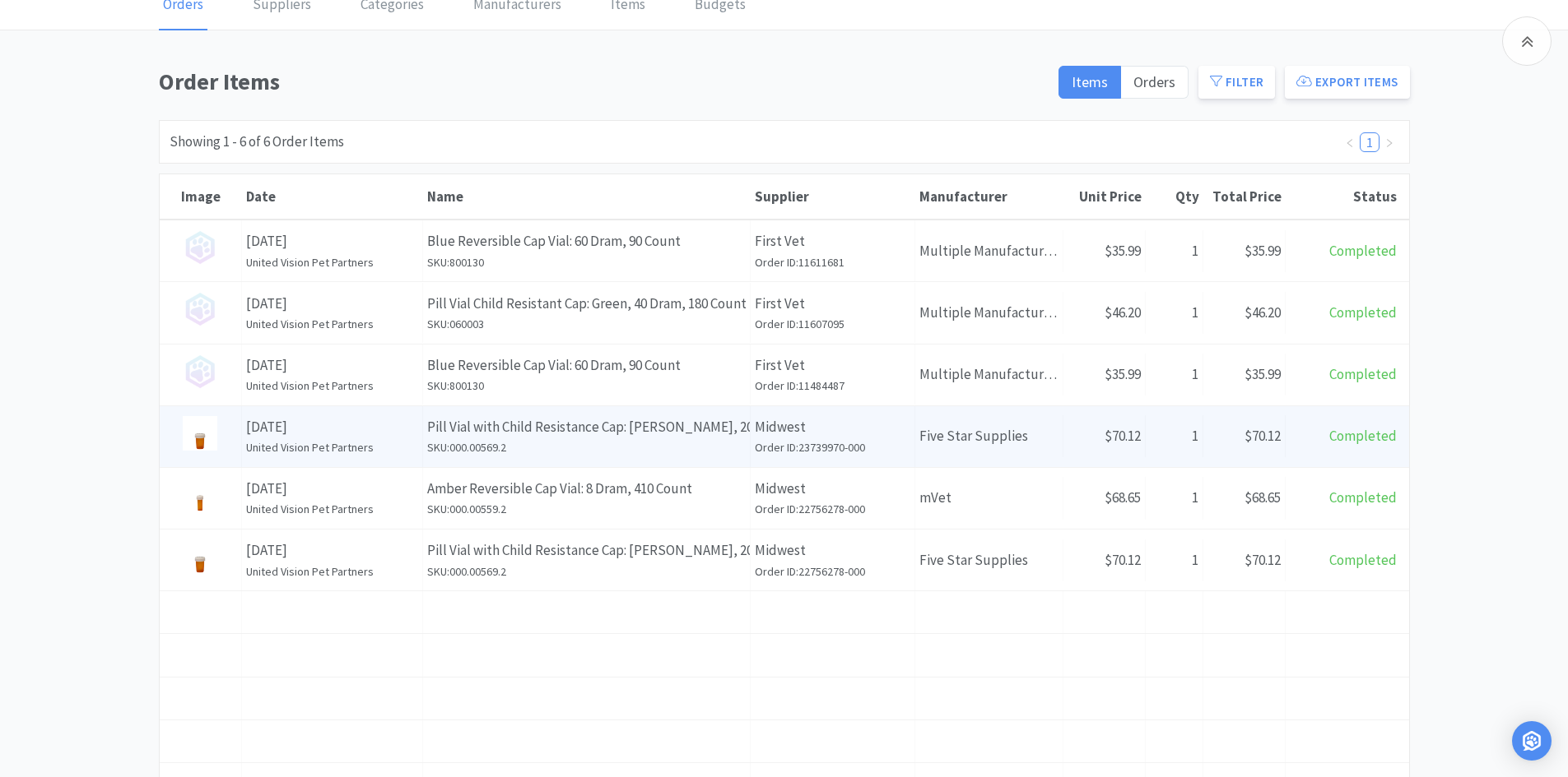
scroll to position [82, 0]
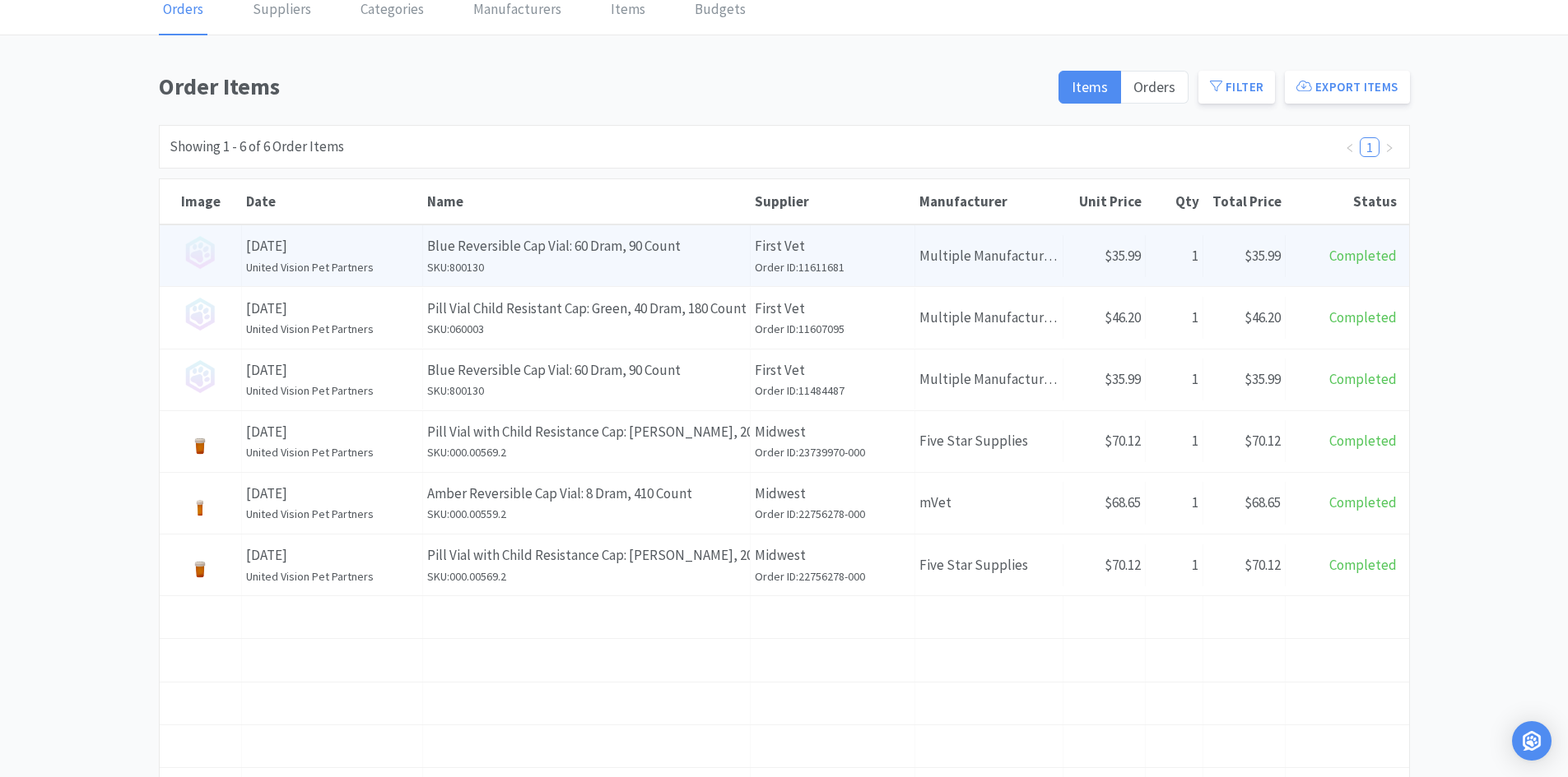
click at [685, 255] on p "Blue Reversible Cap Vial: 60 Dram, 90 Count" at bounding box center [586, 246] width 318 height 22
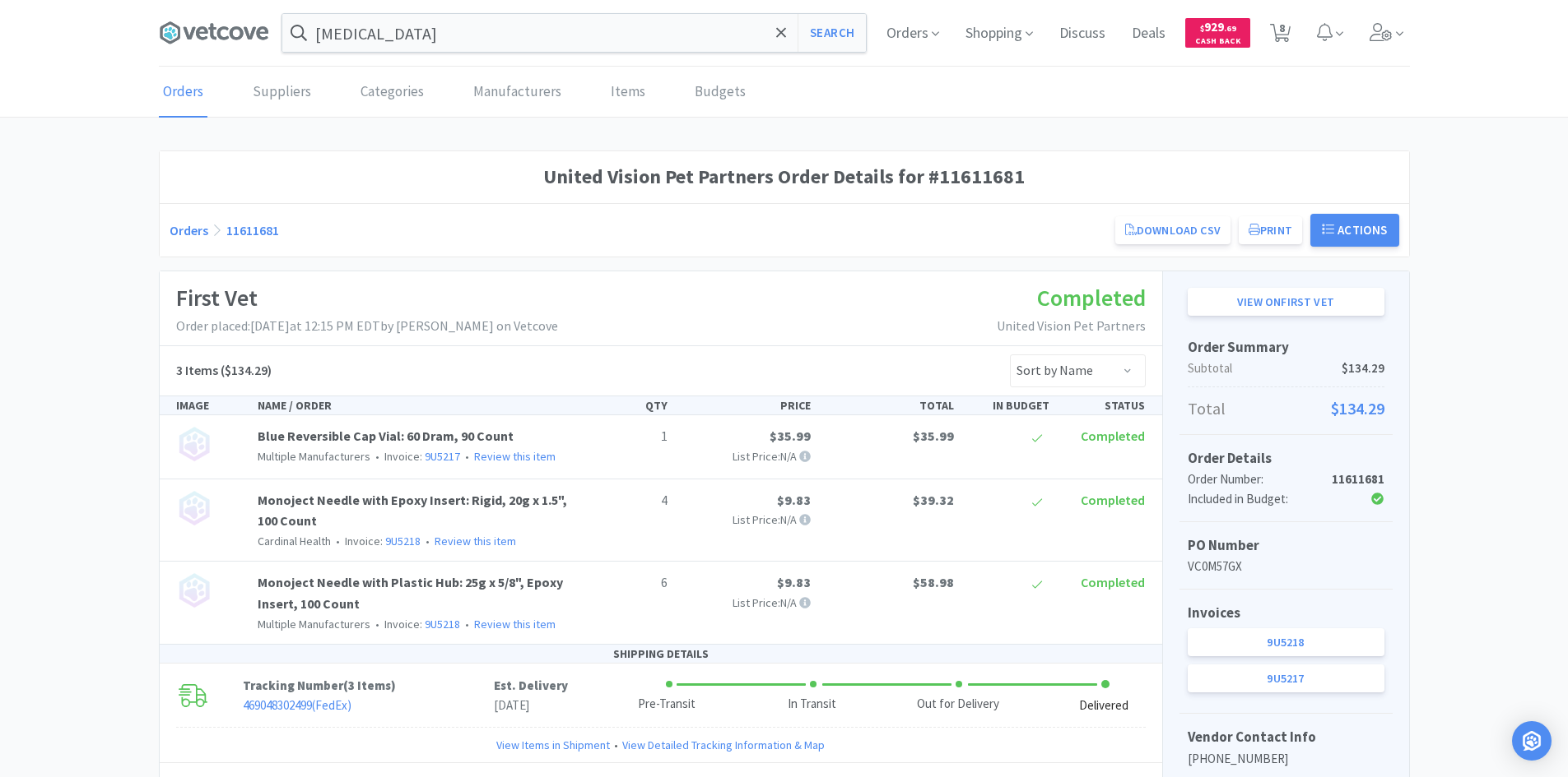
scroll to position [82, 0]
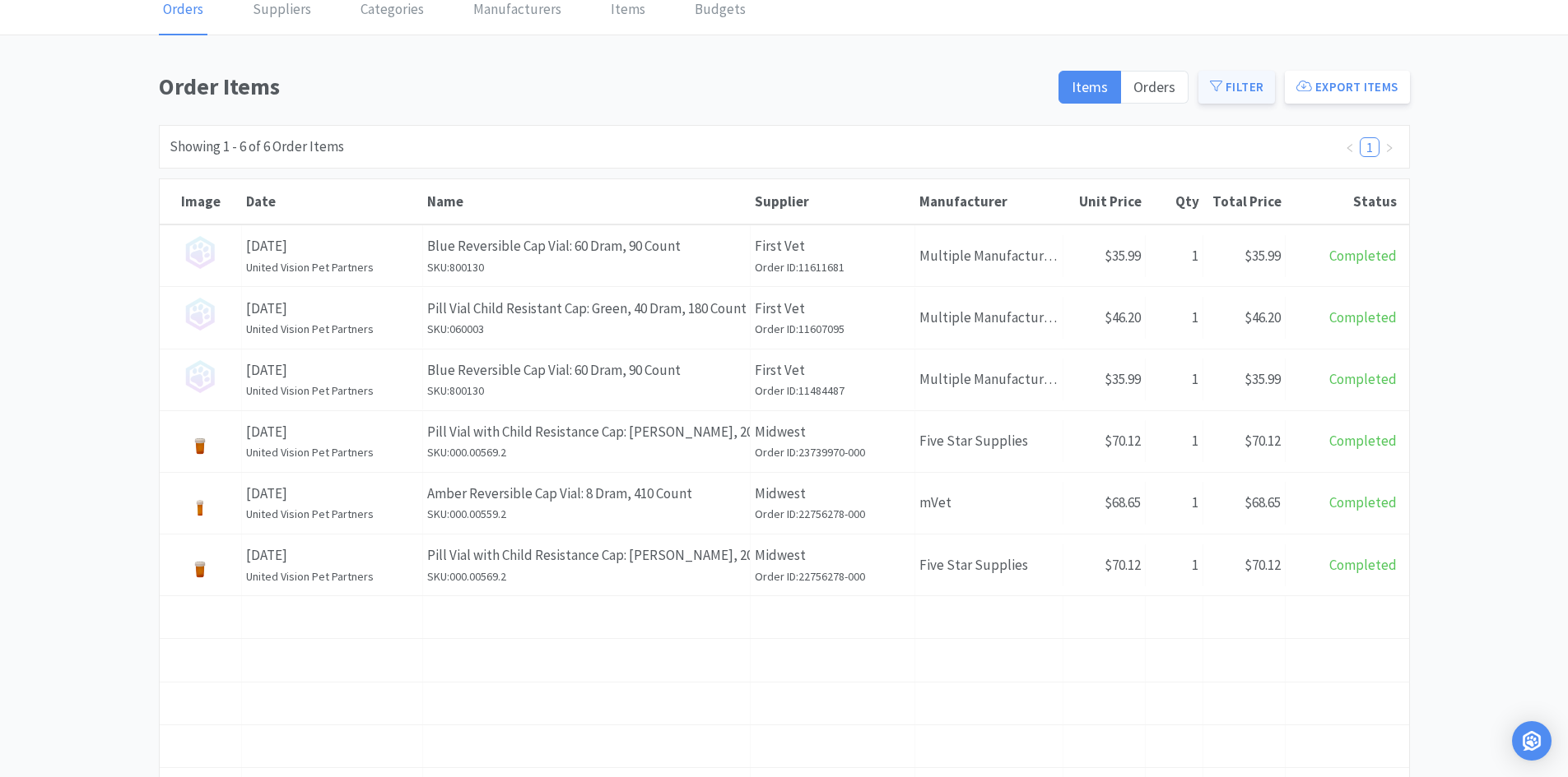
click at [1219, 96] on button "Filter" at bounding box center [1237, 87] width 77 height 33
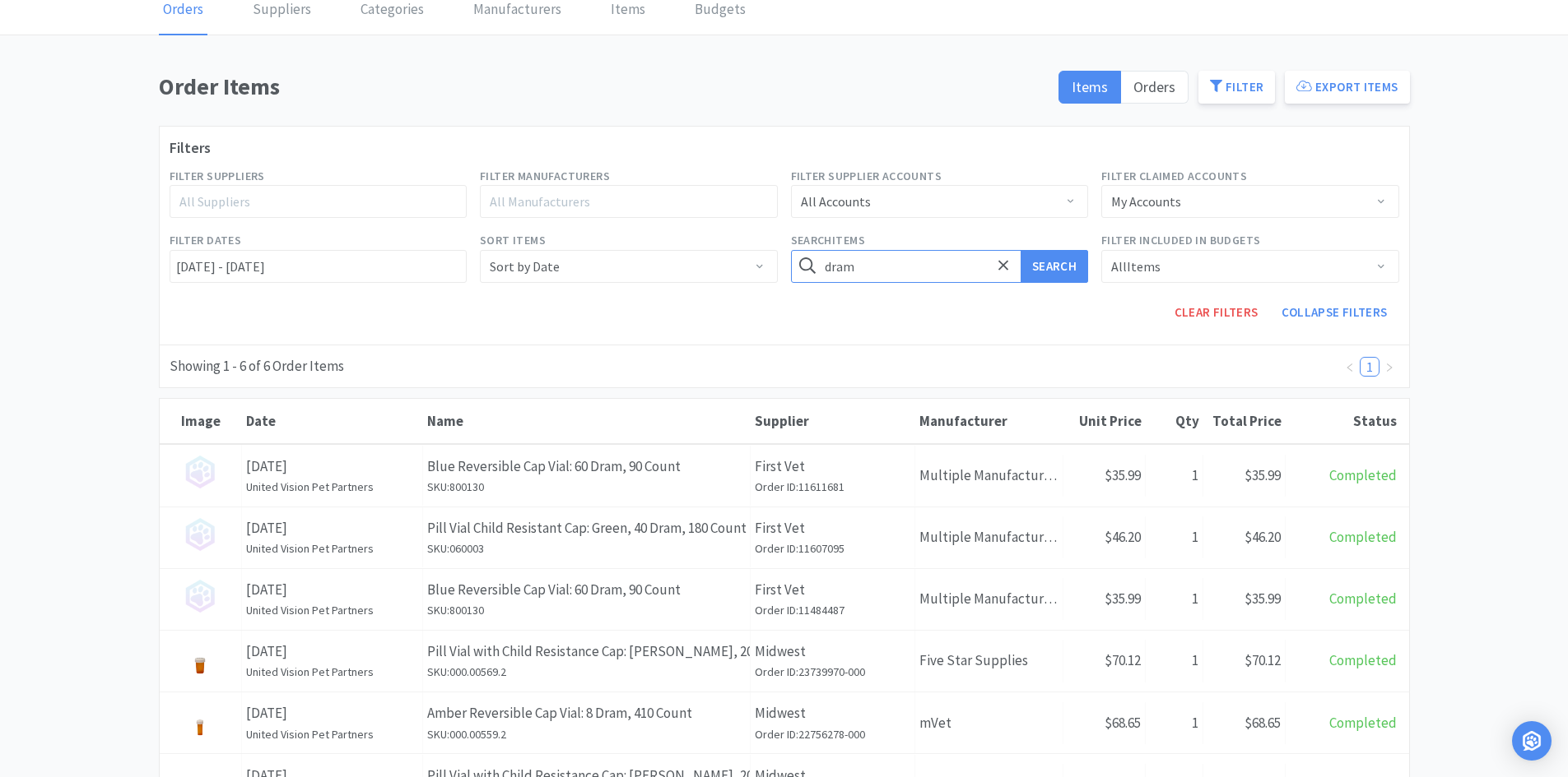
click at [866, 274] on input "dram" at bounding box center [939, 266] width 298 height 33
click at [1020, 250] on button "Search" at bounding box center [1054, 266] width 67 height 33
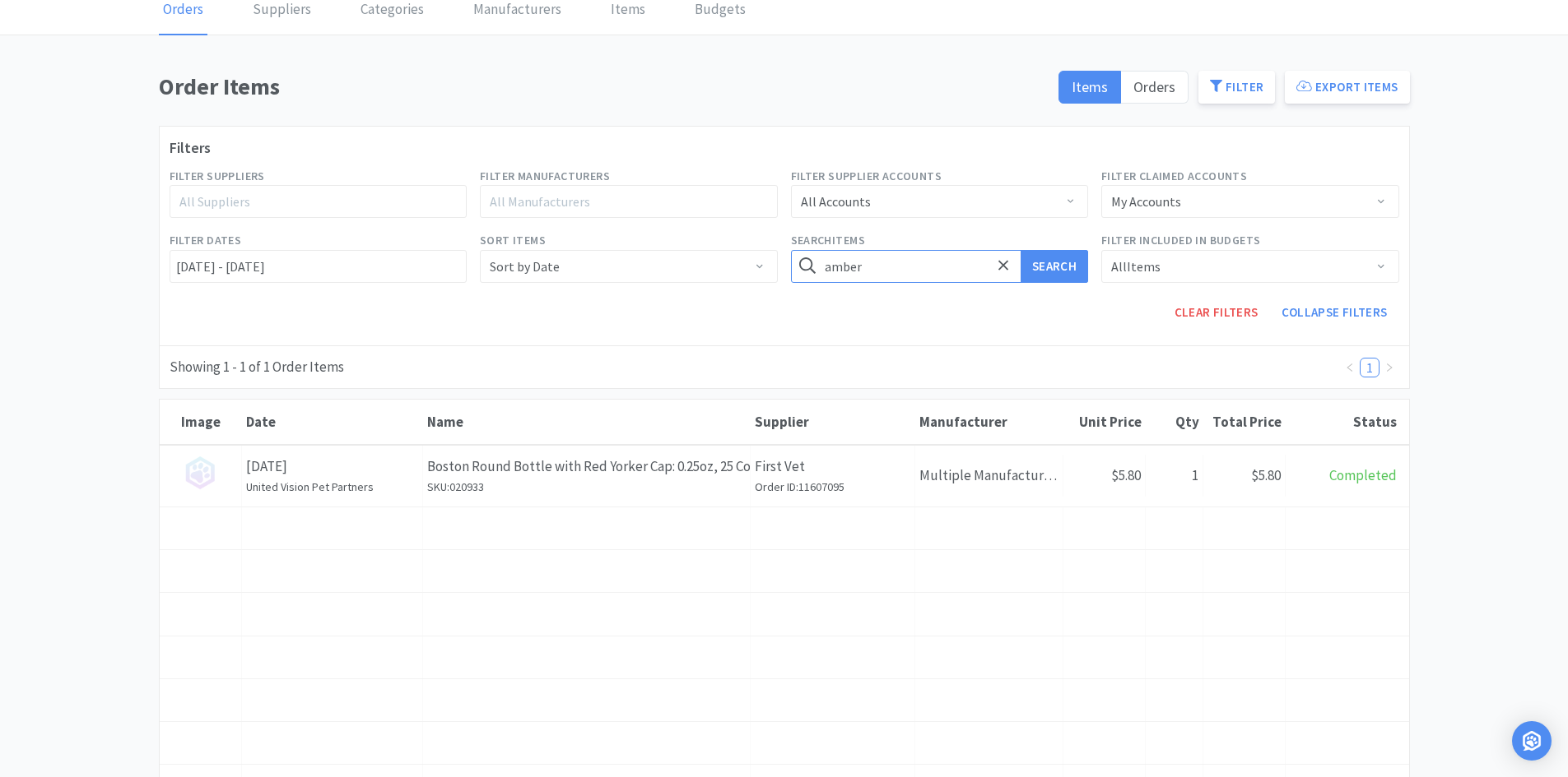
click at [1020, 250] on button "Search" at bounding box center [1054, 266] width 67 height 33
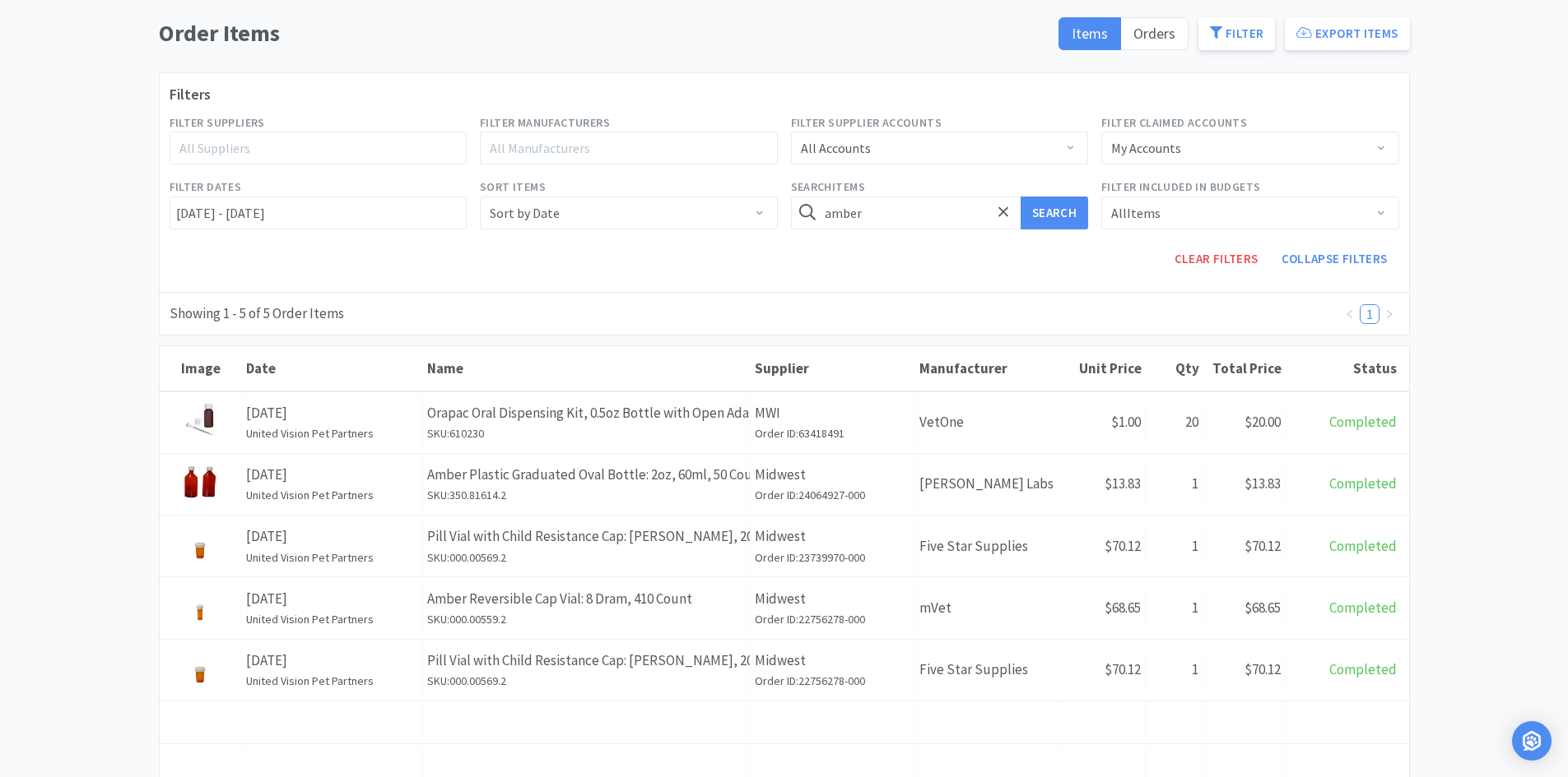
scroll to position [164, 0]
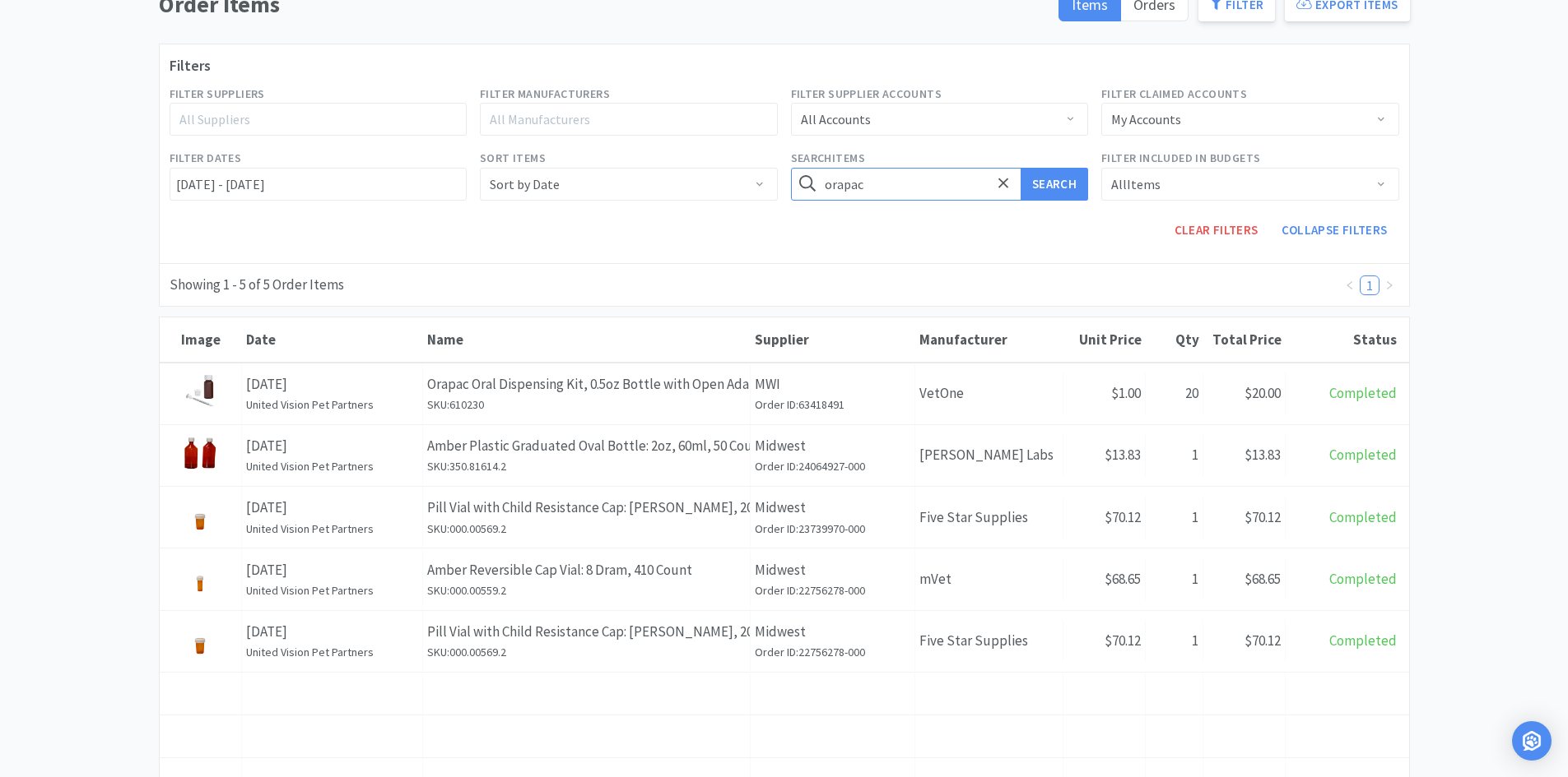
click at [1020, 168] on button "Search" at bounding box center [1054, 184] width 67 height 33
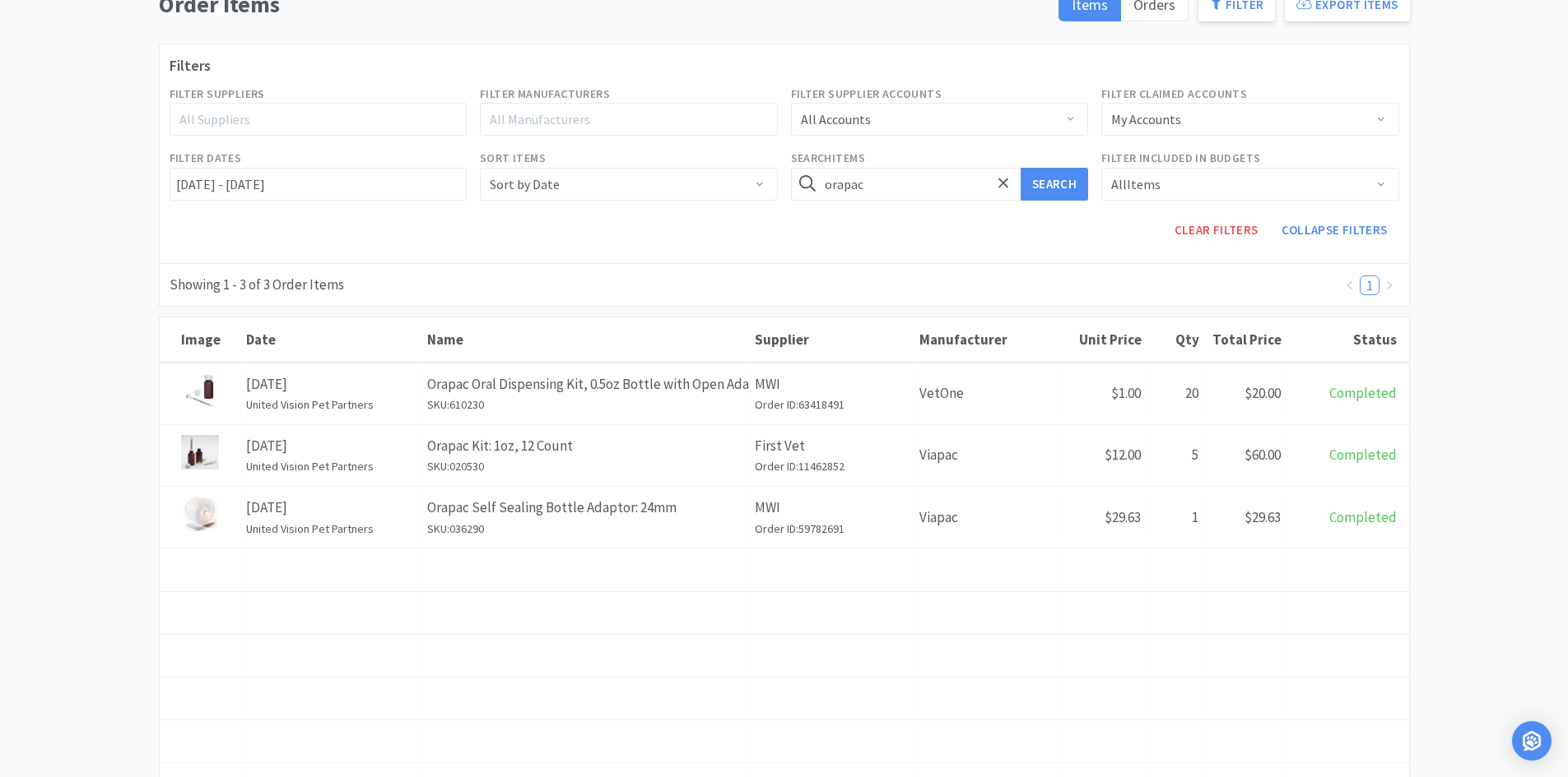
click at [597, 305] on div "Showing 1 - 3 of 3 Order Items 1" at bounding box center [784, 284] width 1251 height 44
click at [1020, 168] on button "Search" at bounding box center [1054, 184] width 67 height 33
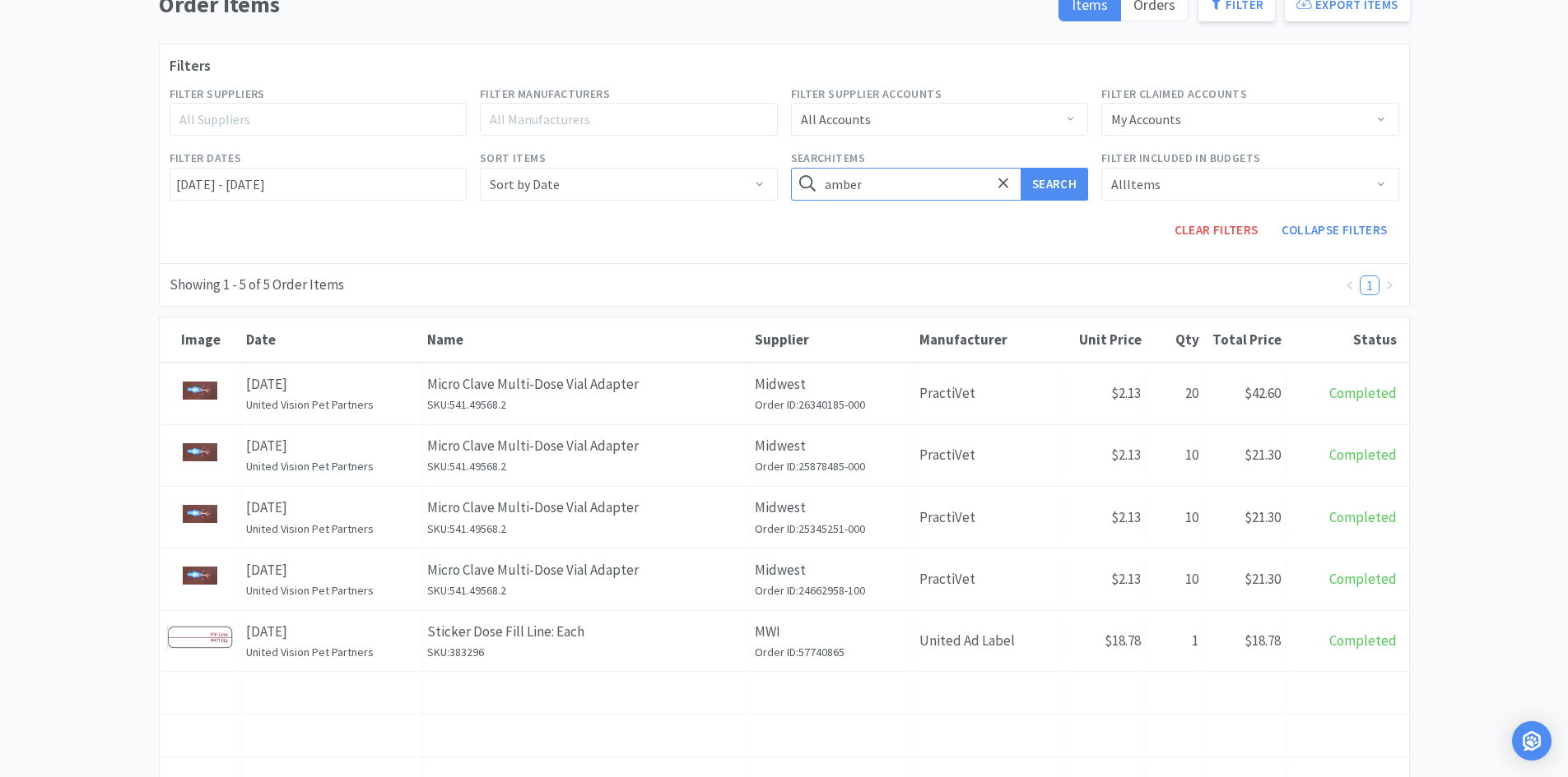
type input "amber"
click at [1020, 168] on button "Search" at bounding box center [1054, 184] width 67 height 33
